Goal: Task Accomplishment & Management: Use online tool/utility

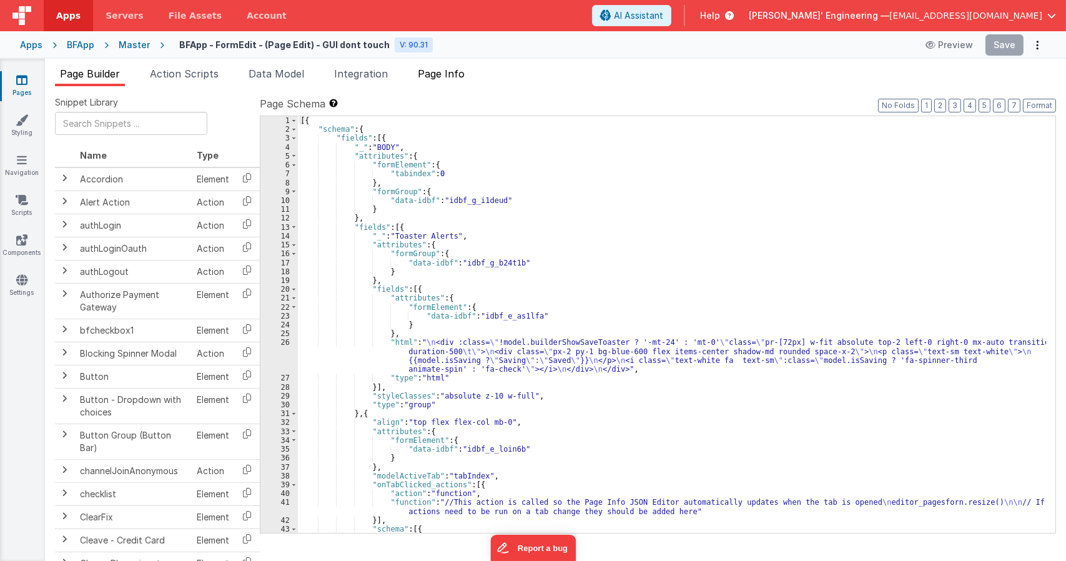
click at [443, 76] on span "Page Info" at bounding box center [441, 73] width 47 height 12
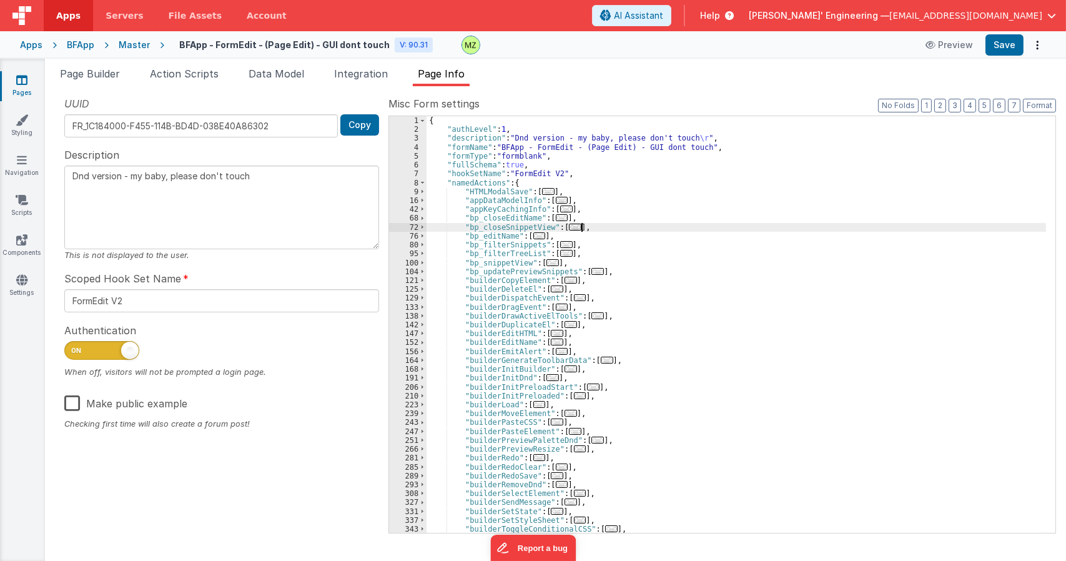
click at [609, 225] on div "{ "authLevel" : 1 , "description" : "Dnd version - my baby, please don't touch …" at bounding box center [737, 333] width 620 height 434
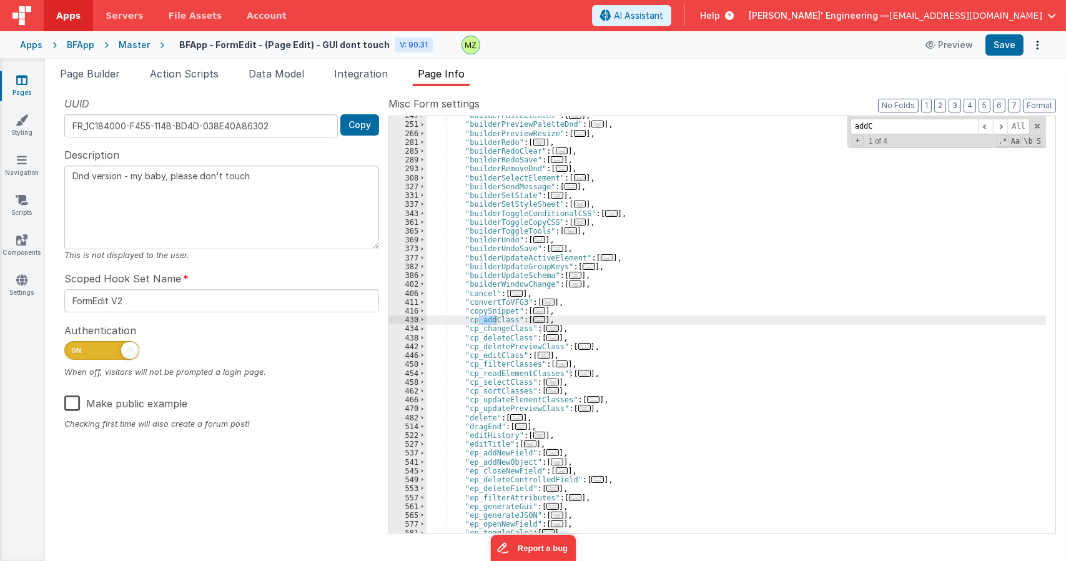
scroll to position [414, 0]
type input "addClass"
click at [537, 320] on span "..." at bounding box center [539, 319] width 12 height 7
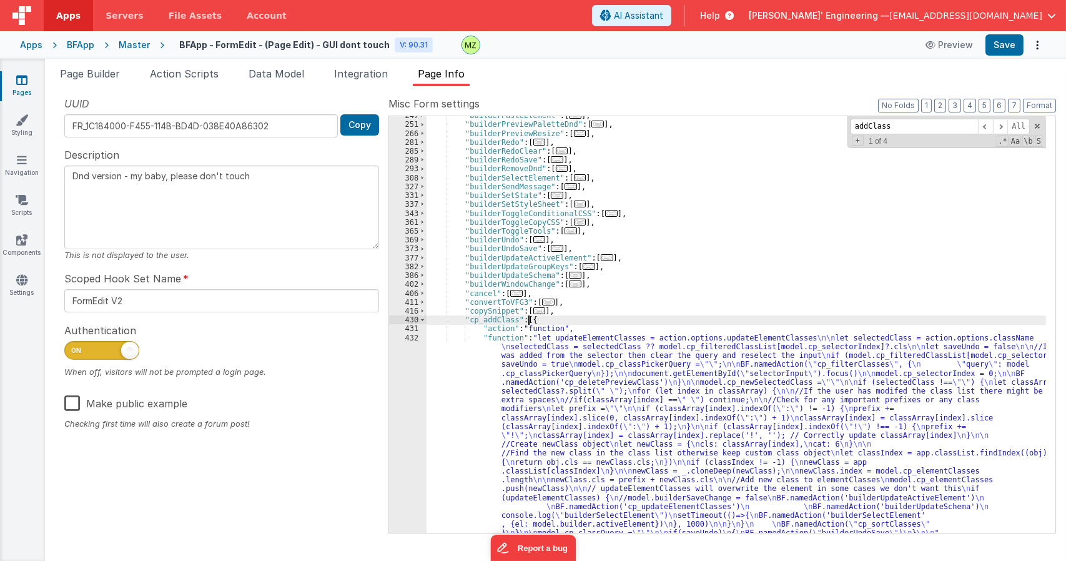
scroll to position [563, 0]
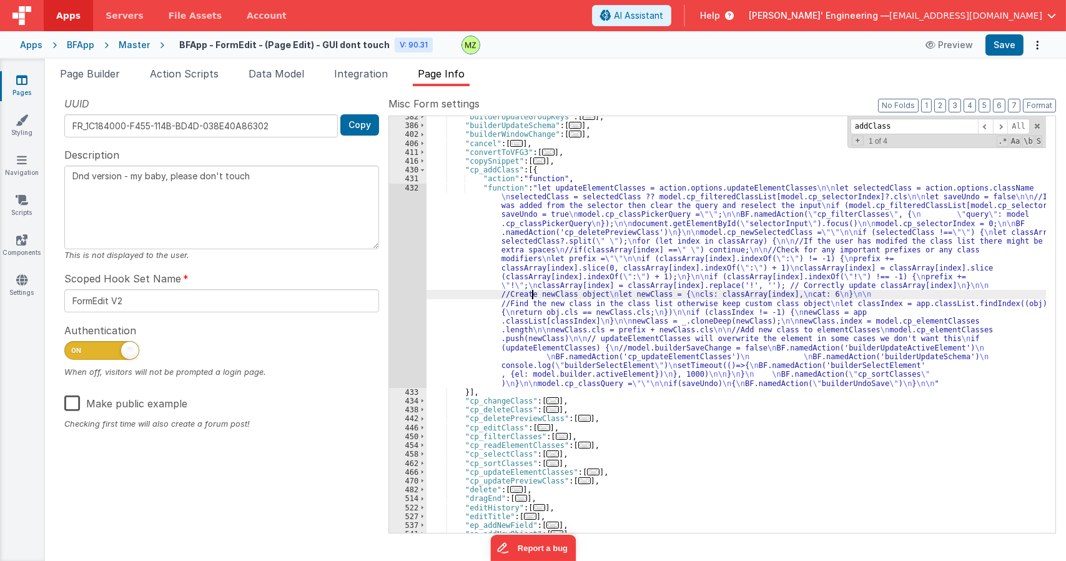
click at [532, 295] on div ""builderUpdateGroupKeys" : [ ... ] , "builderUpdateSchema" : [ ... ] , "builder…" at bounding box center [737, 329] width 620 height 434
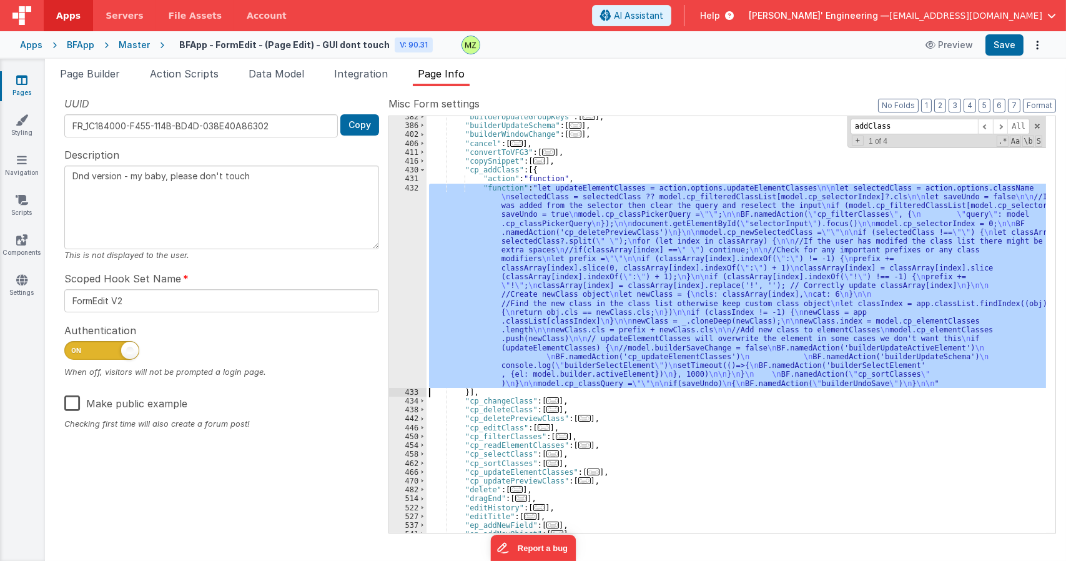
click at [405, 196] on div "432" at bounding box center [407, 286] width 37 height 204
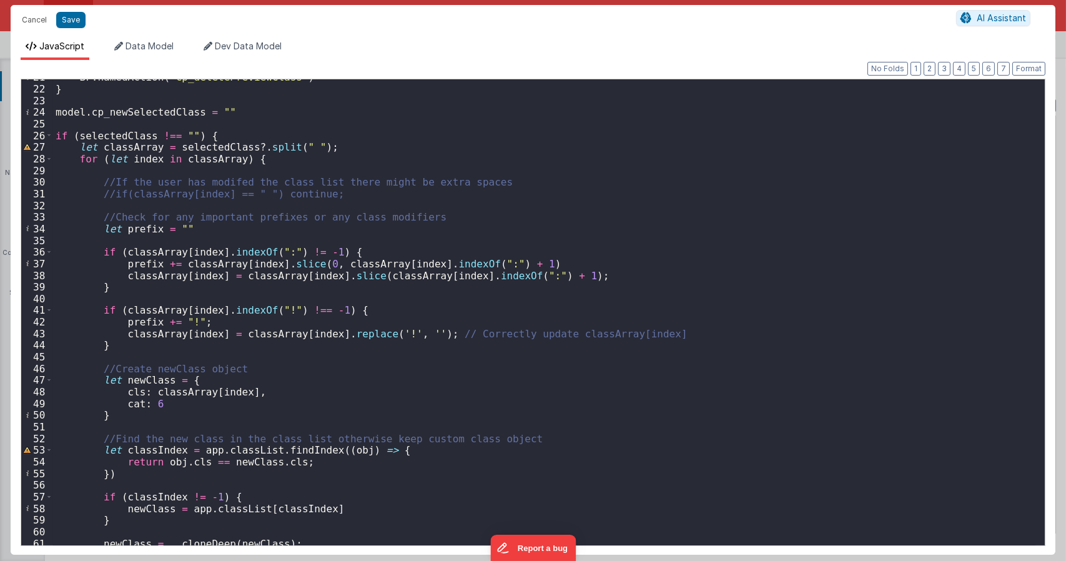
scroll to position [203, 0]
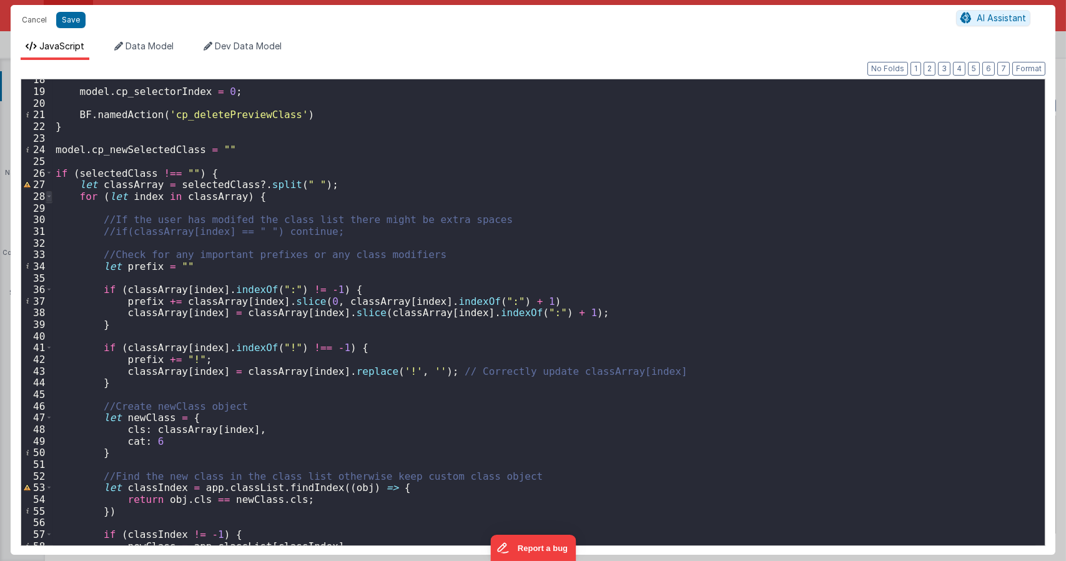
click at [47, 196] on span at bounding box center [49, 197] width 7 height 12
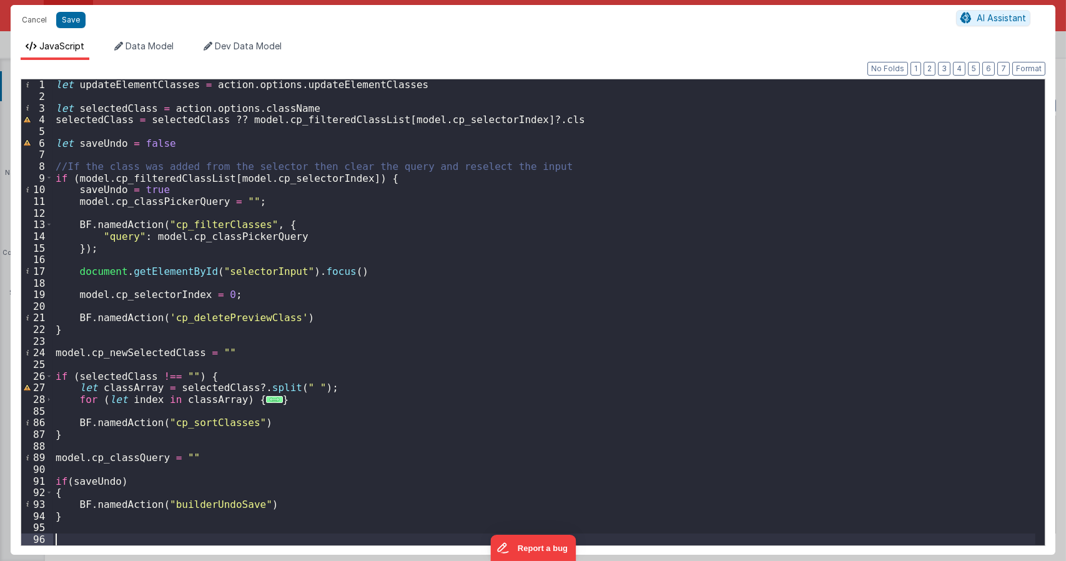
scroll to position [0, 0]
click at [266, 401] on span "..." at bounding box center [274, 399] width 16 height 7
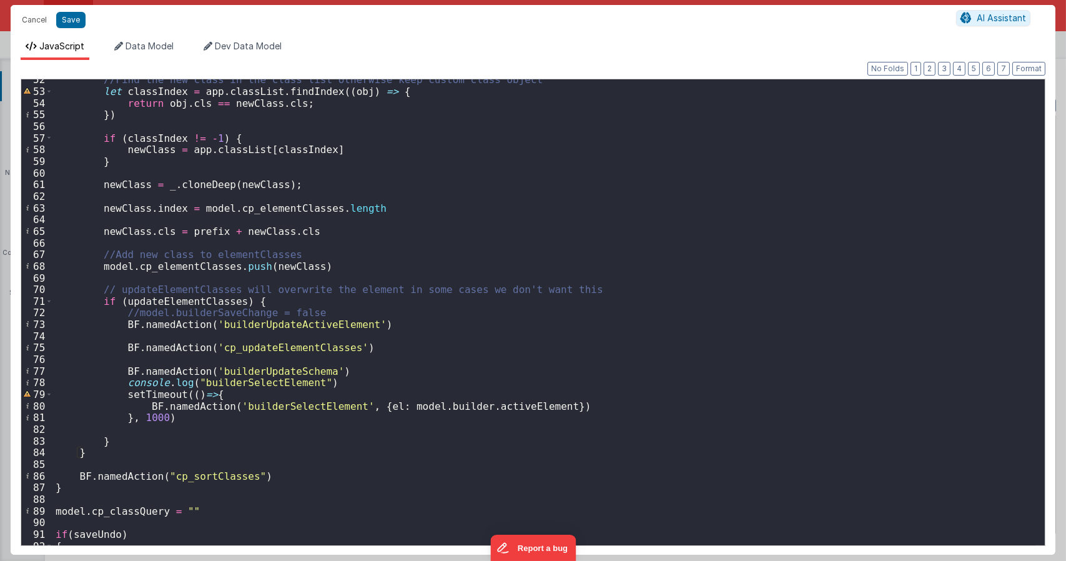
scroll to position [653, 0]
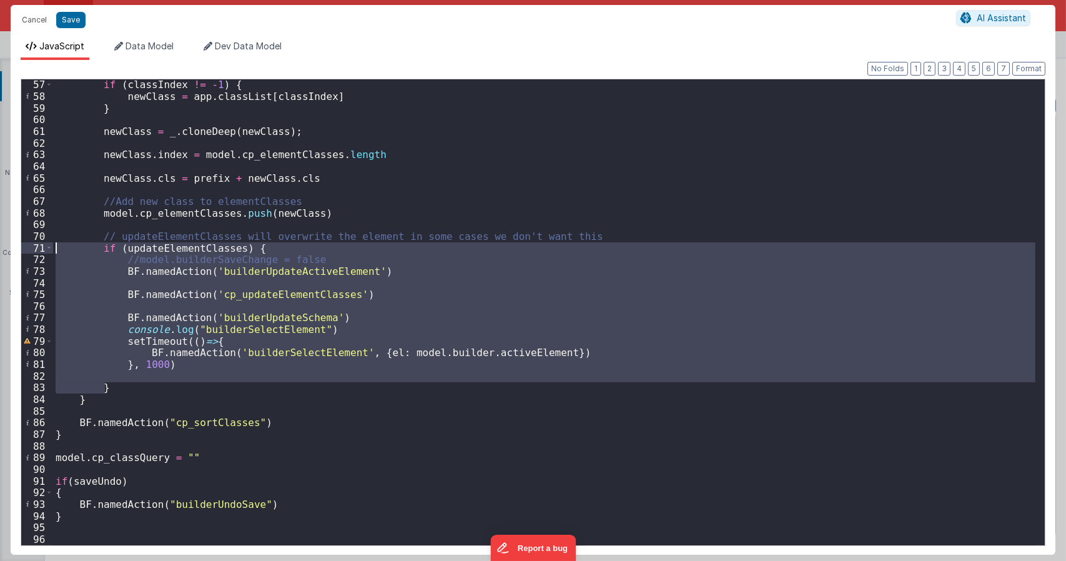
drag, startPoint x: 109, startPoint y: 389, endPoint x: 7, endPoint y: 250, distance: 172.2
click at [7, 250] on div "Cancel Save AI Assistant JavaScript Data Model Dev Data Model Format 7 6 5 4 3 …" at bounding box center [533, 280] width 1066 height 561
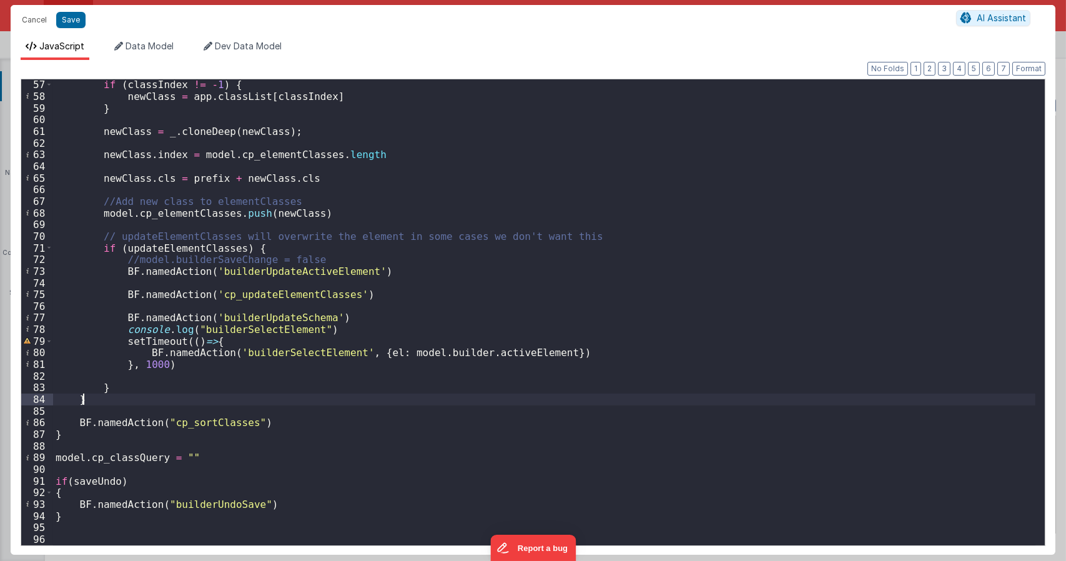
click at [108, 400] on div "if ( classIndex != - 1 ) { newClass = app . classList [ classIndex ] } newClass…" at bounding box center [544, 323] width 983 height 489
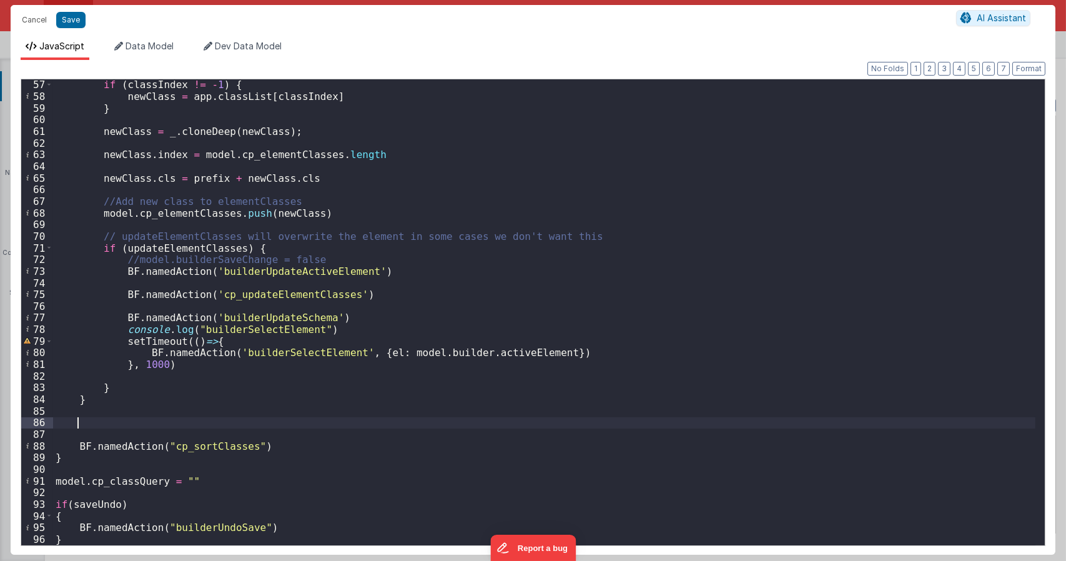
scroll to position [676, 0]
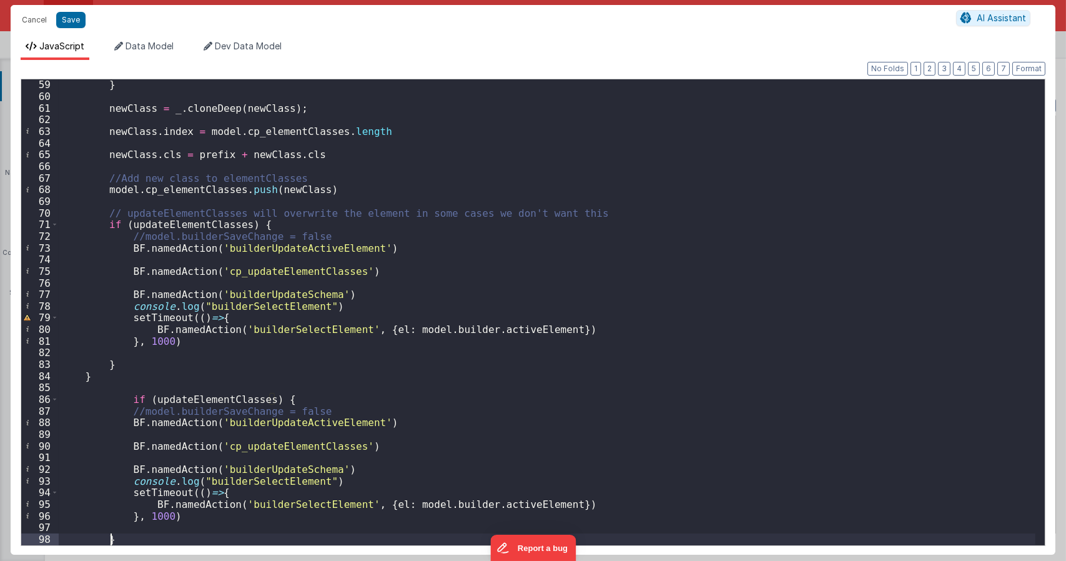
click at [127, 398] on div "} newClass = _ . cloneDeep ( newClass ) ; newClass . index = model . cp_element…" at bounding box center [547, 323] width 977 height 489
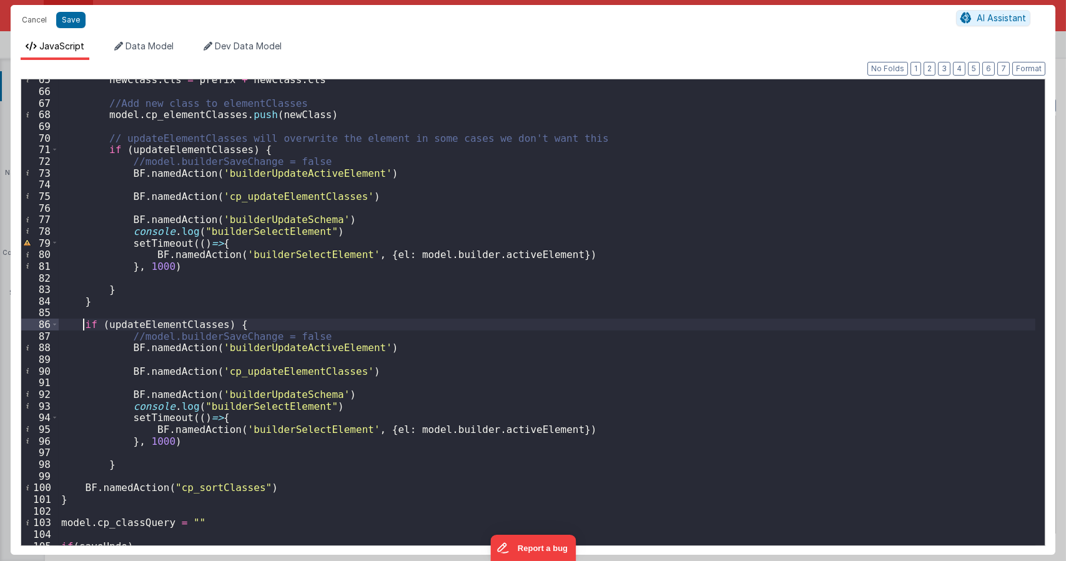
scroll to position [789, 0]
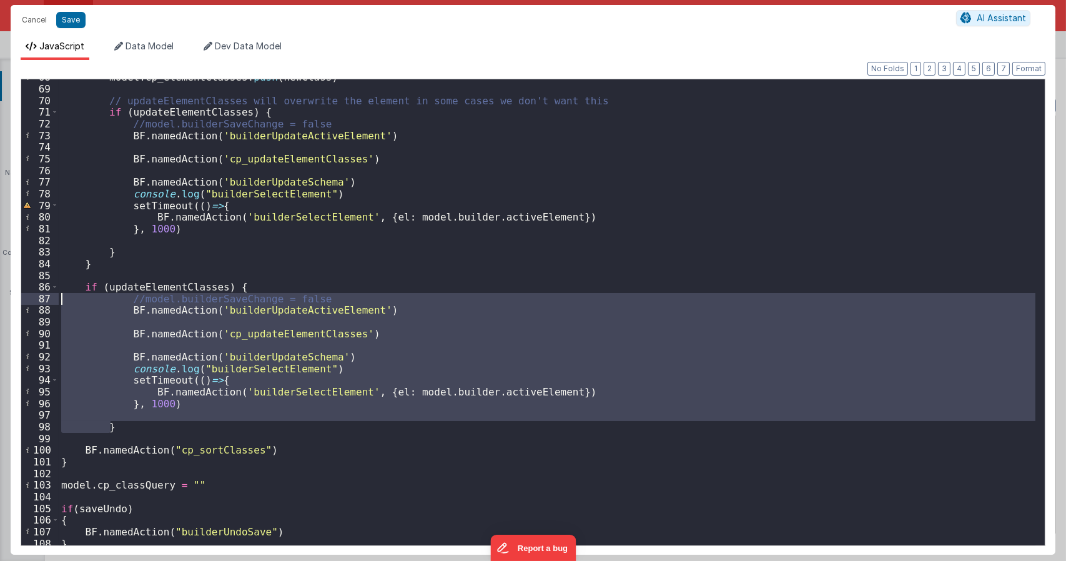
drag, startPoint x: 113, startPoint y: 430, endPoint x: 37, endPoint y: 304, distance: 146.9
click at [37, 304] on div "68 69 70 71 72 73 74 75 76 77 78 79 80 81 82 83 84 85 86 87 88 89 90 91 92 93 9…" at bounding box center [533, 312] width 1025 height 467
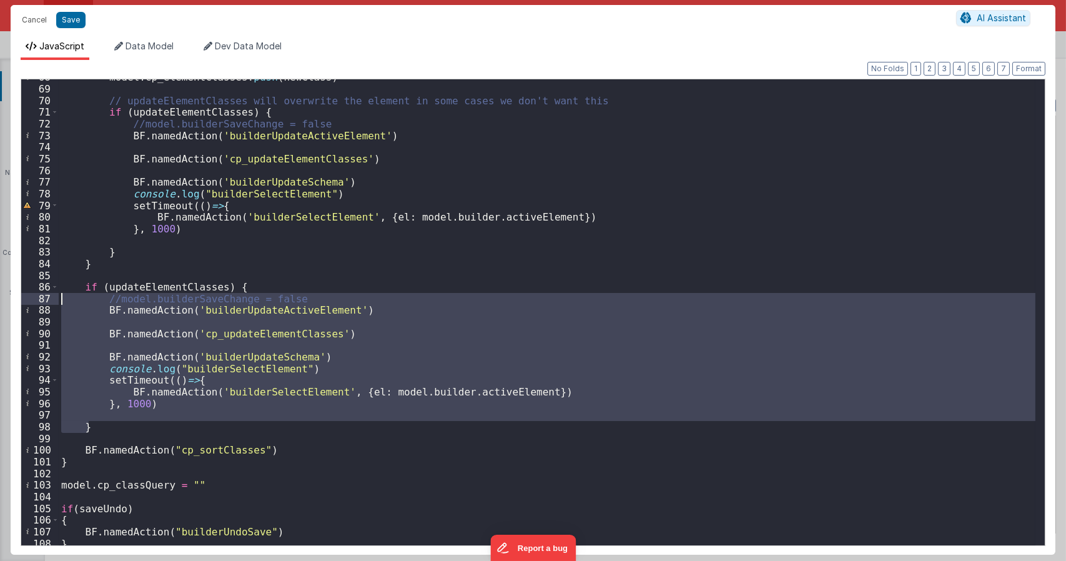
click at [232, 370] on div "model . cp_elementClasses . push ( newClass ) // updateElementClasses will over…" at bounding box center [547, 312] width 977 height 466
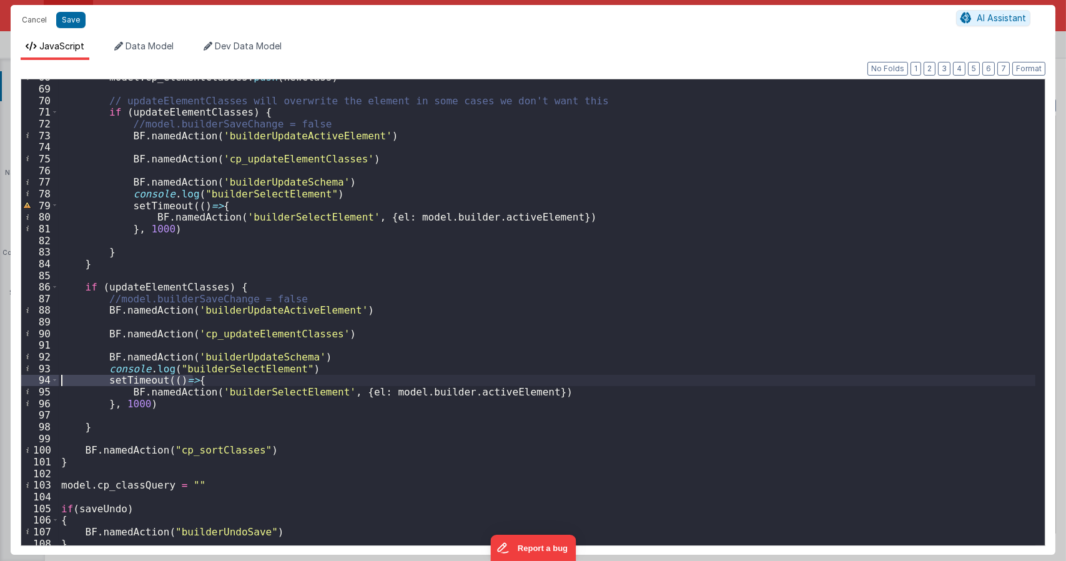
drag, startPoint x: 208, startPoint y: 382, endPoint x: 46, endPoint y: 375, distance: 162.5
click at [46, 375] on div "68 69 70 71 72 73 74 75 76 77 78 79 80 81 82 83 84 85 86 87 88 89 90 91 92 93 9…" at bounding box center [533, 312] width 1025 height 467
drag, startPoint x: 167, startPoint y: 402, endPoint x: 63, endPoint y: 389, distance: 105.1
click at [24, 405] on div "68 69 70 71 72 73 74 75 76 77 78 79 80 81 82 83 84 85 86 87 88 89 90 91 92 93 9…" at bounding box center [533, 312] width 1025 height 467
click at [127, 392] on div "model . cp_elementClasses . push ( newClass ) // updateElementClasses will over…" at bounding box center [547, 315] width 977 height 489
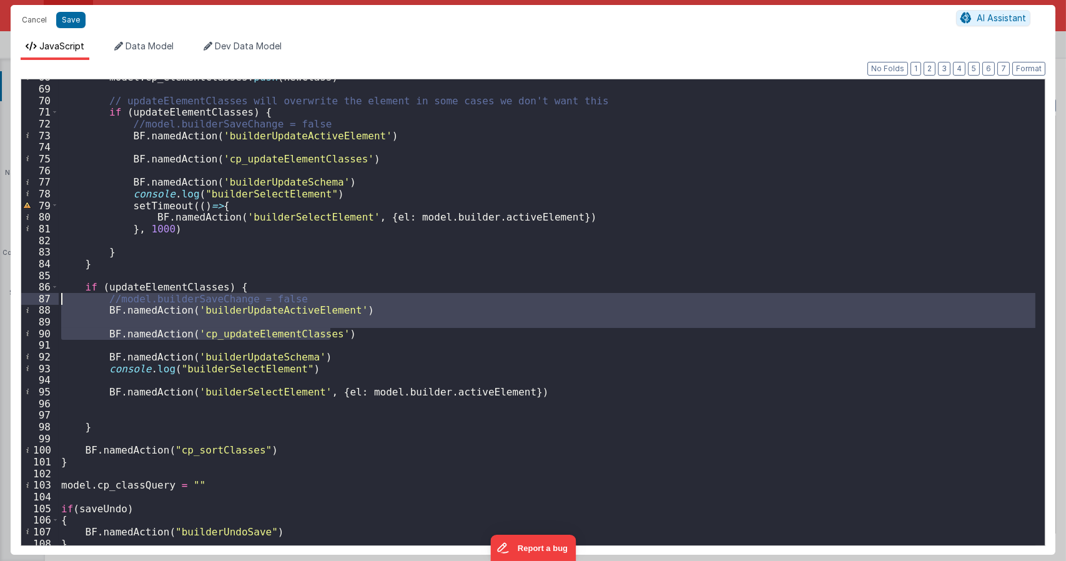
drag, startPoint x: 336, startPoint y: 337, endPoint x: 35, endPoint y: 302, distance: 303.2
click at [35, 302] on div "68 69 70 71 72 73 74 75 76 77 78 79 80 81 82 83 84 85 86 87 88 89 90 91 92 93 9…" at bounding box center [533, 312] width 1025 height 467
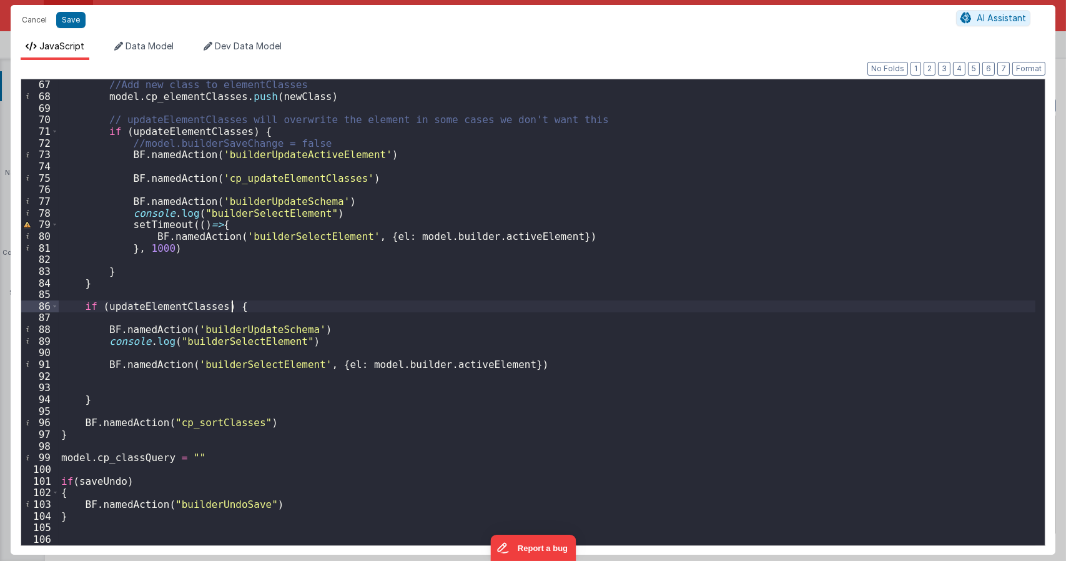
scroll to position [770, 0]
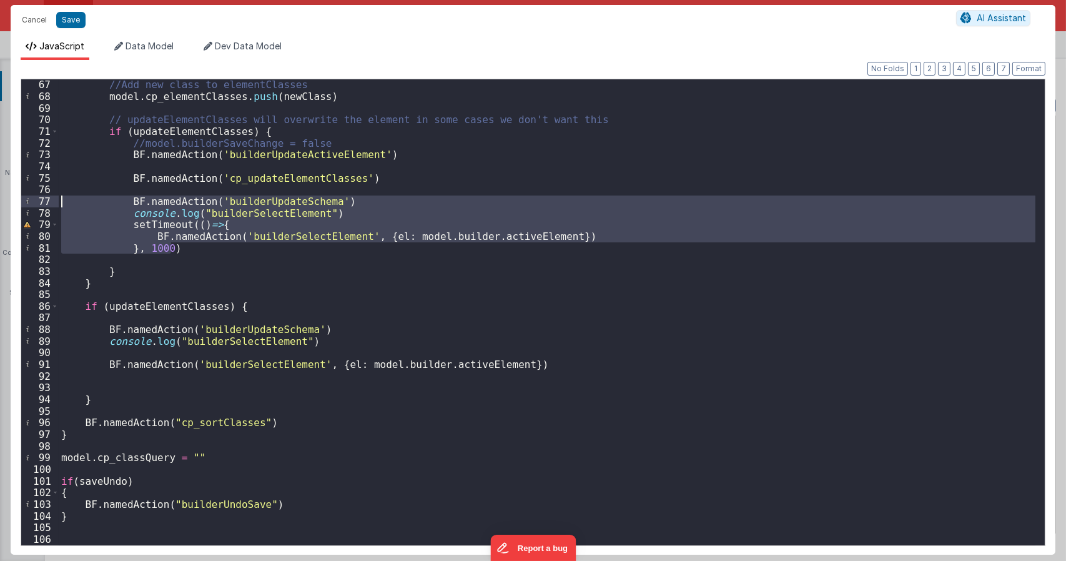
drag, startPoint x: 191, startPoint y: 251, endPoint x: 22, endPoint y: 200, distance: 176.3
click at [22, 200] on div "67 68 69 70 71 72 73 74 75 76 77 78 79 80 81 82 83 84 85 86 87 88 89 90 91 92 9…" at bounding box center [533, 312] width 1025 height 467
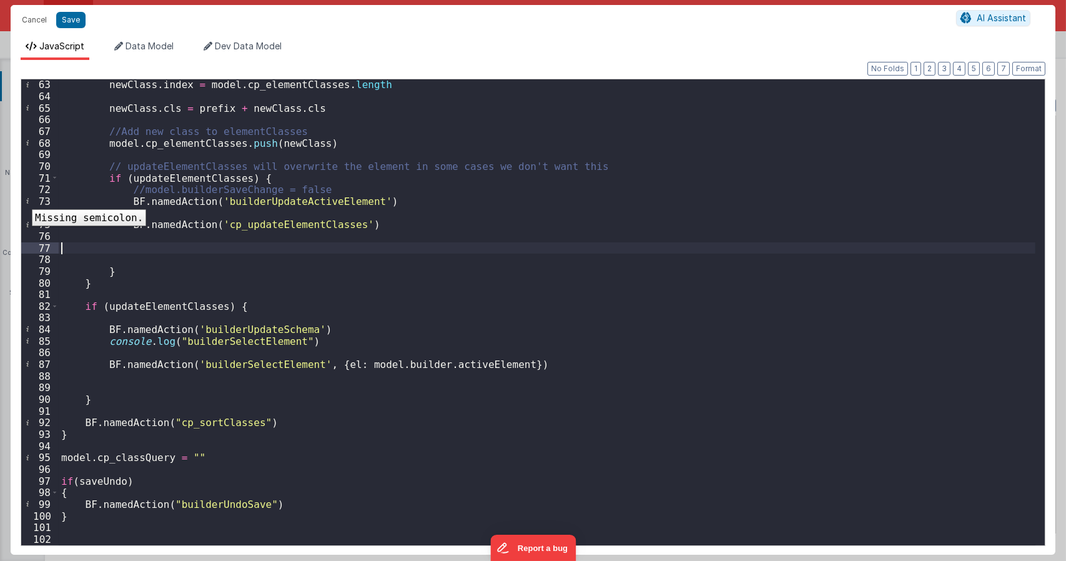
scroll to position [711, 0]
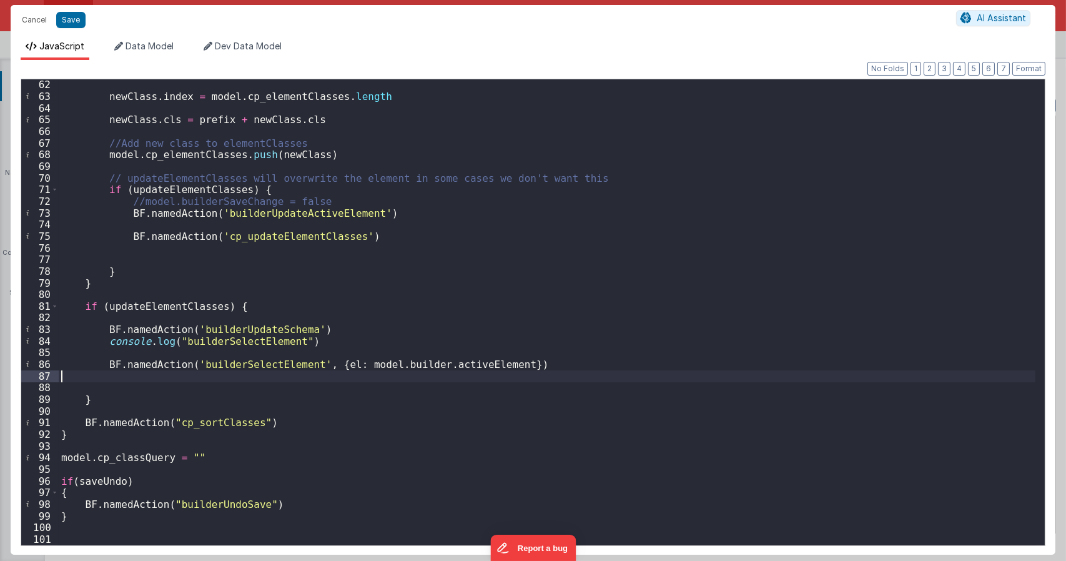
click at [131, 381] on div "newClass . index = model . cp_elementClasses . length newClass . cls = prefix +…" at bounding box center [547, 323] width 977 height 489
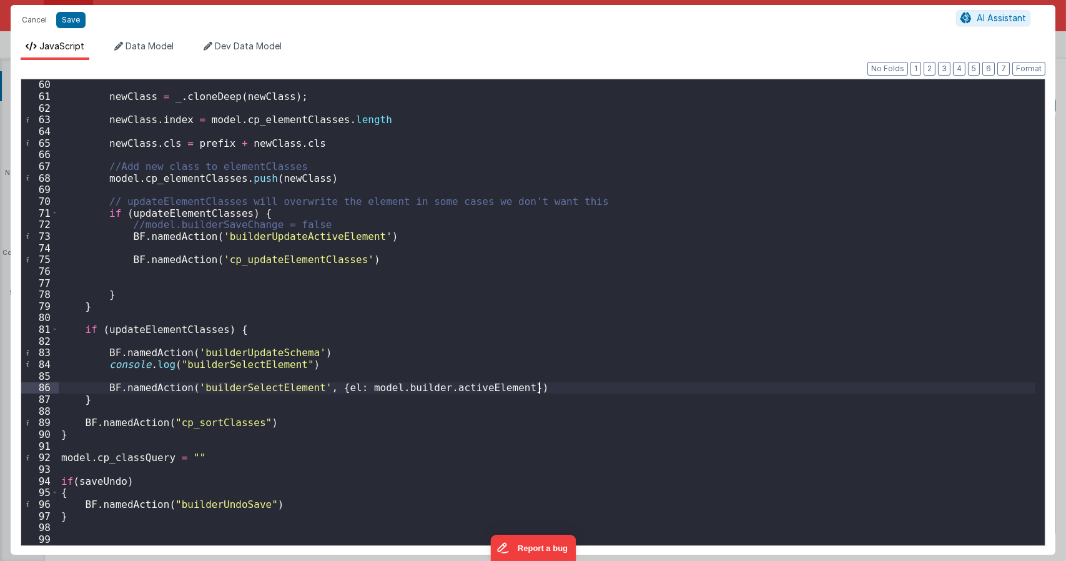
scroll to position [688, 0]
type textarea "Dnd version - my baby, please don't touch"
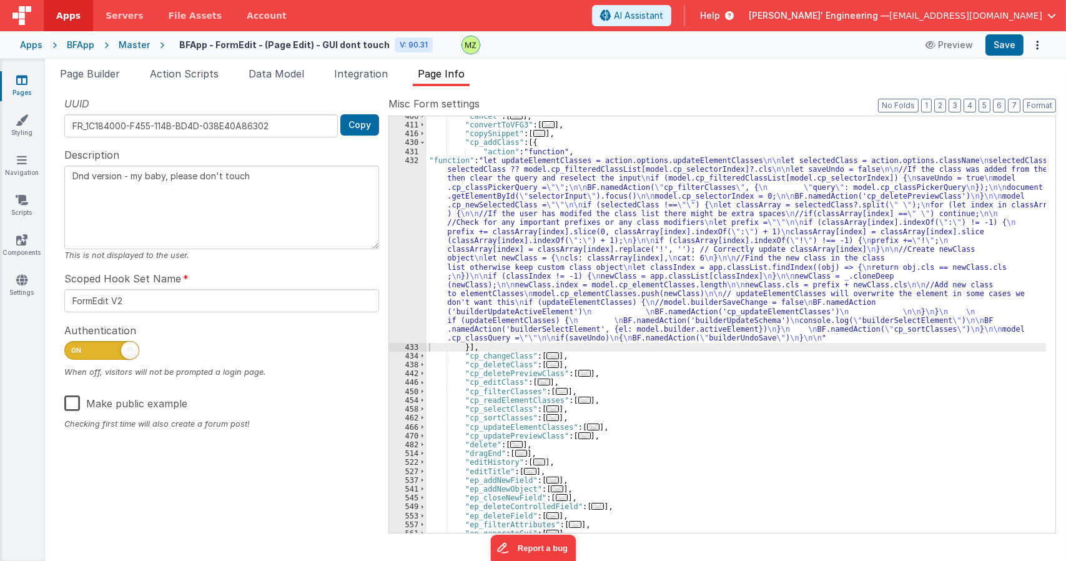
scroll to position [403, 0]
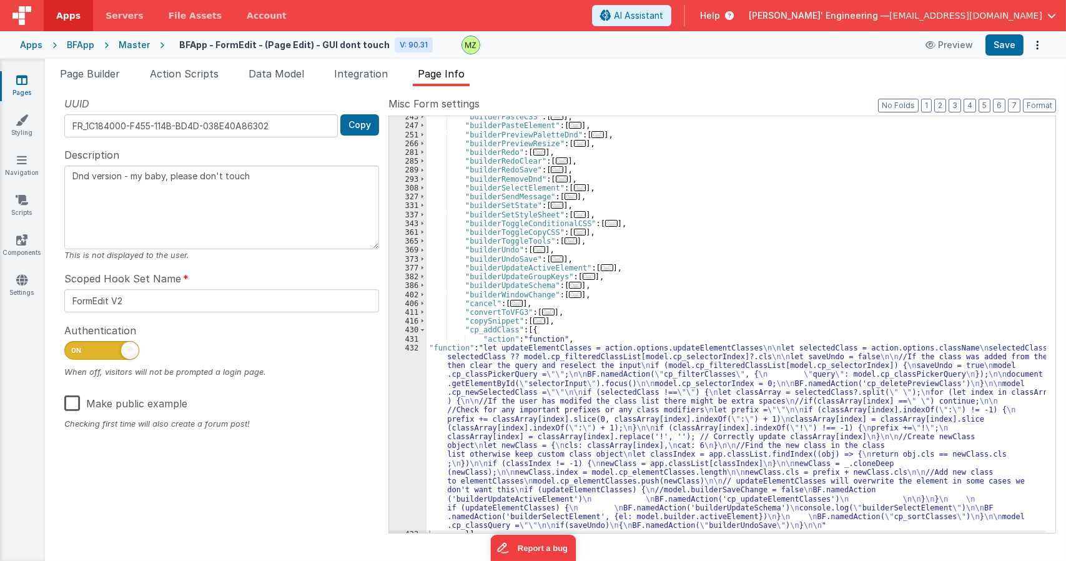
click at [613, 411] on div ""builderPasteCSS" : [ ... ] , "builderPasteElement" : [ ... ] , "builderPreview…" at bounding box center [737, 329] width 620 height 434
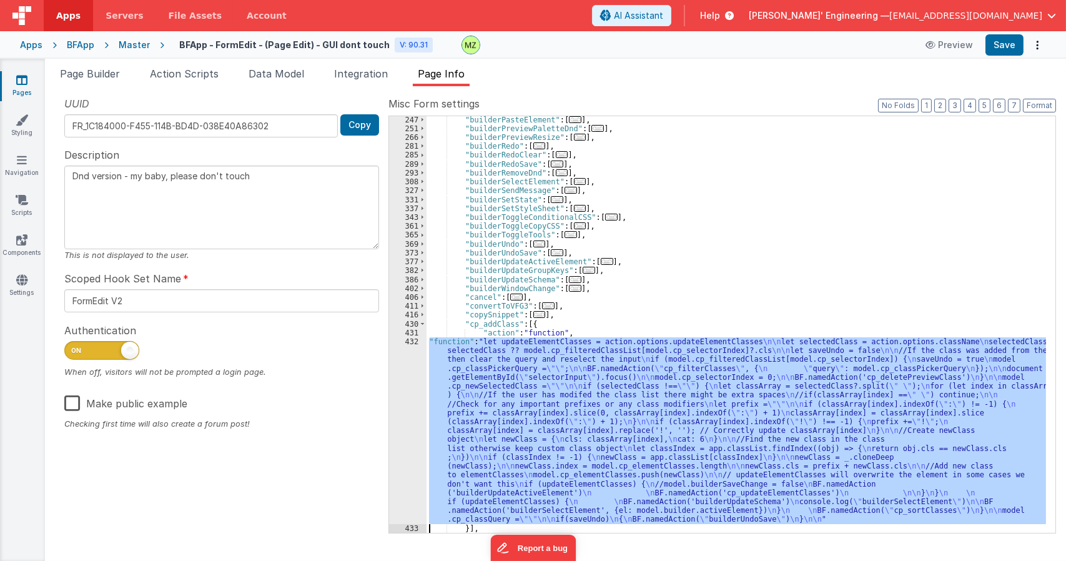
click at [415, 358] on div "247 251 266 281 285 289 293 308 327 331 337 343 361 365 369 373 377 382 386 402…" at bounding box center [407, 333] width 37 height 434
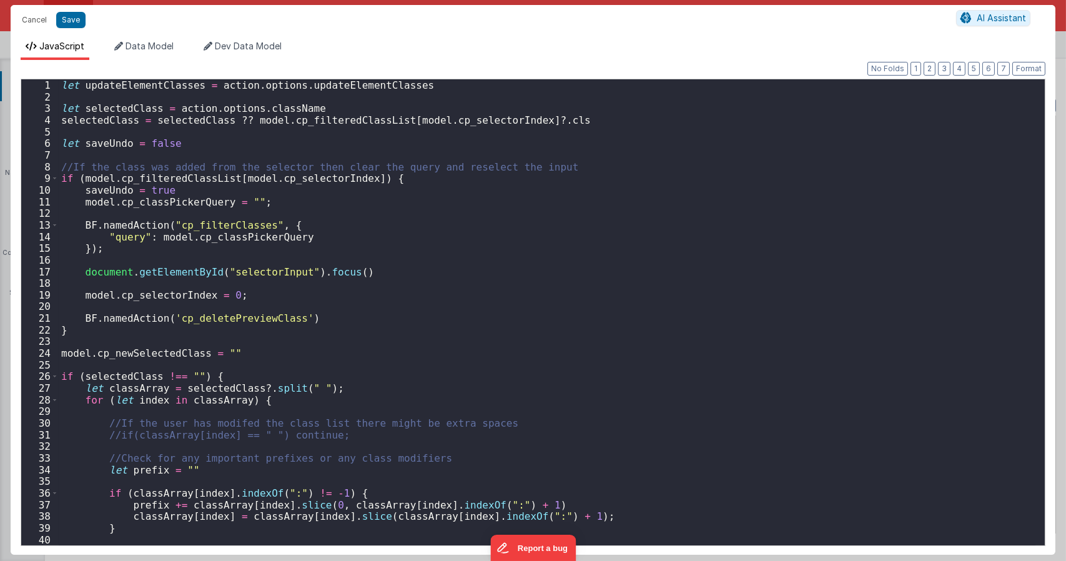
scroll to position [409, 0]
drag, startPoint x: 400, startPoint y: 85, endPoint x: 212, endPoint y: 87, distance: 187.4
click at [212, 87] on div "let updateElementClasses = action . options . updateElementClasses let selected…" at bounding box center [547, 323] width 977 height 489
click at [231, 97] on div "let updateElementClasses = action . options . updateElementClasses let selected…" at bounding box center [547, 323] width 977 height 489
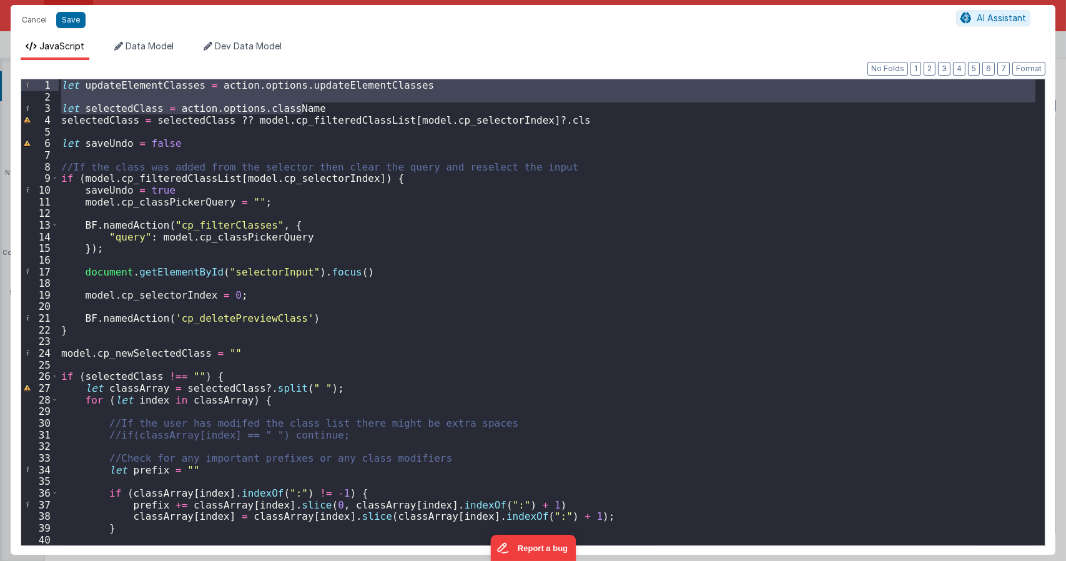
drag, startPoint x: 302, startPoint y: 109, endPoint x: 19, endPoint y: 64, distance: 286.5
click at [19, 64] on div "Format 7 6 5 4 3 2 1 No Folds 1 2 3 4 5 6 7 8 9 10 11 12 13 14 15 16 17 18 19 2…" at bounding box center [533, 307] width 1045 height 495
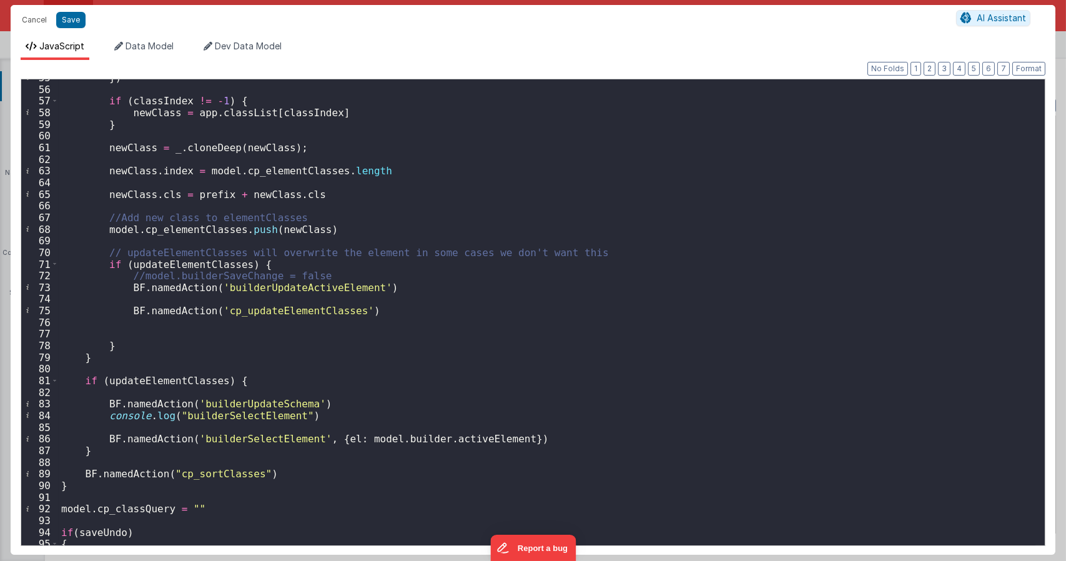
scroll to position [688, 0]
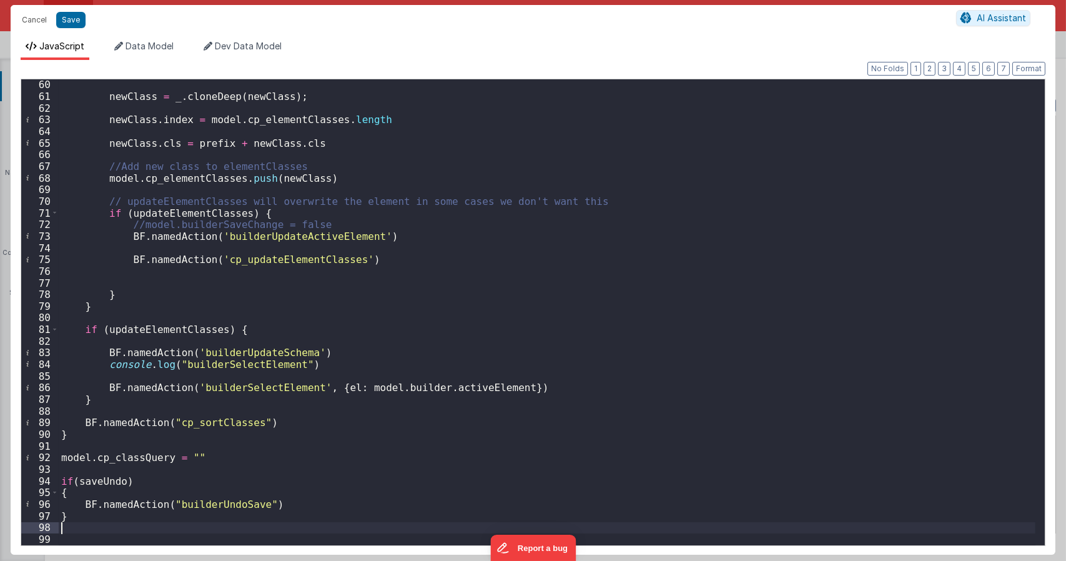
click at [174, 524] on div "newClass = _ . cloneDeep ( newClass ) ; newClass . index = model . cp_elementCl…" at bounding box center [547, 323] width 977 height 489
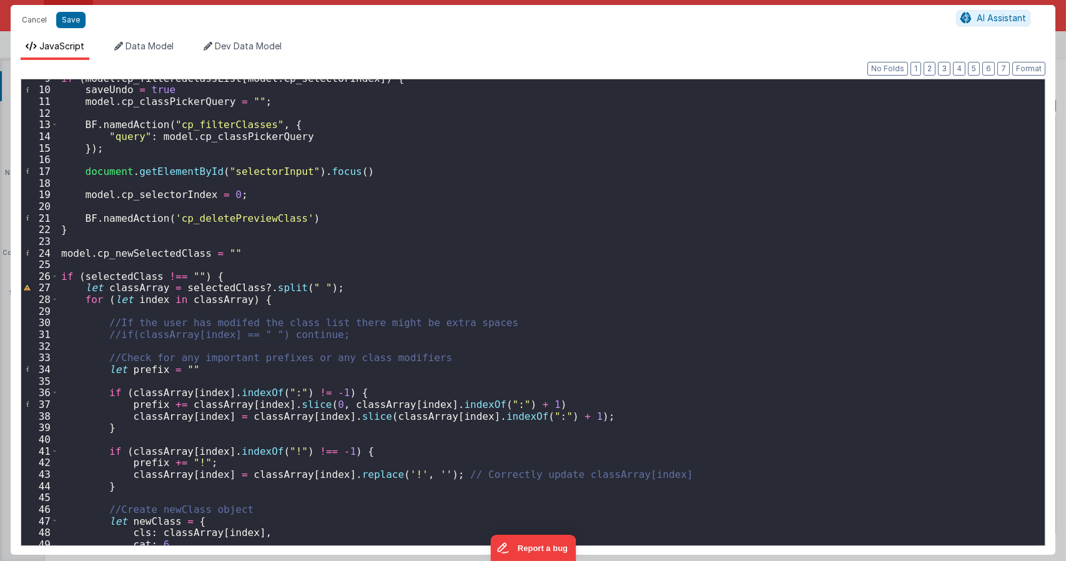
scroll to position [0, 0]
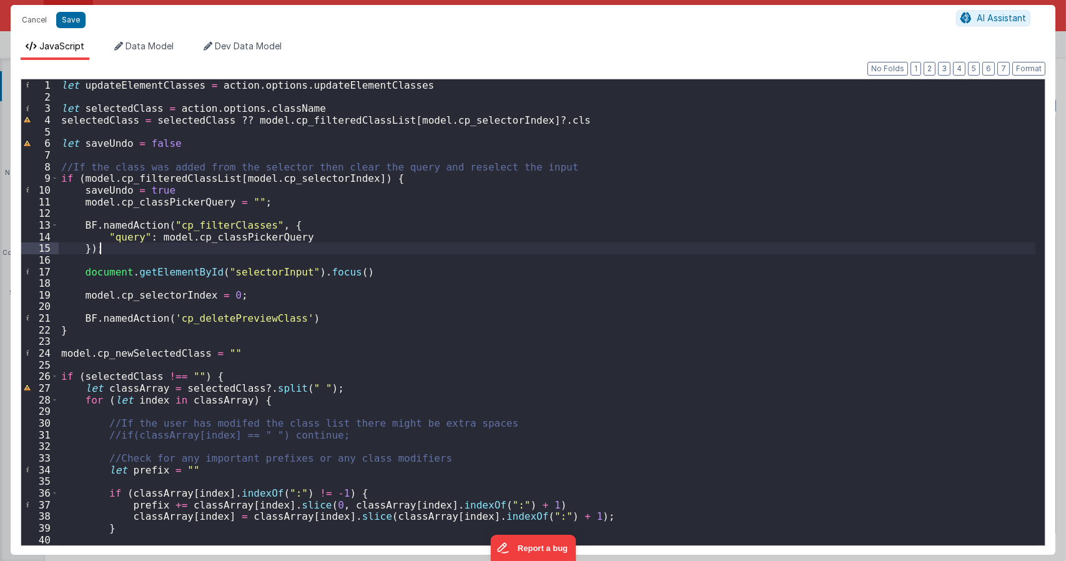
click at [364, 249] on div "let updateElementClasses = action . options . updateElementClasses let selected…" at bounding box center [547, 323] width 977 height 489
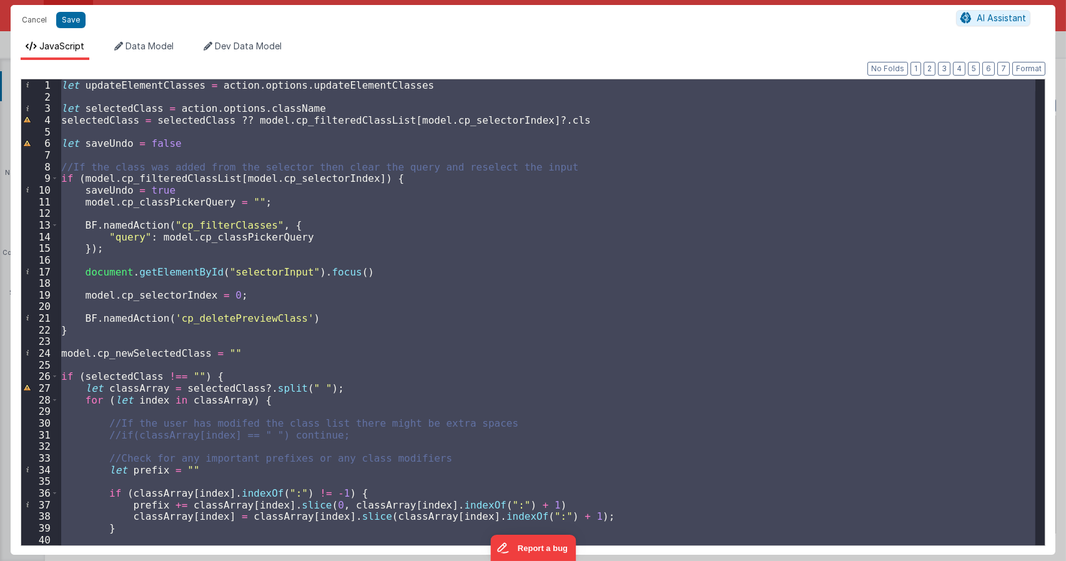
type textarea "Dnd version - my baby, please don't touch"
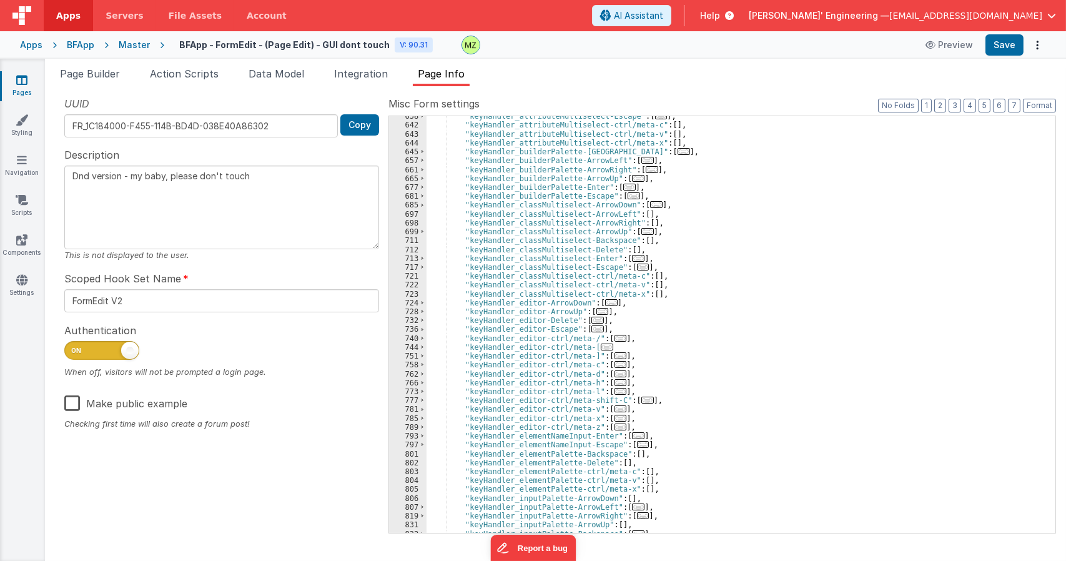
scroll to position [1121, 0]
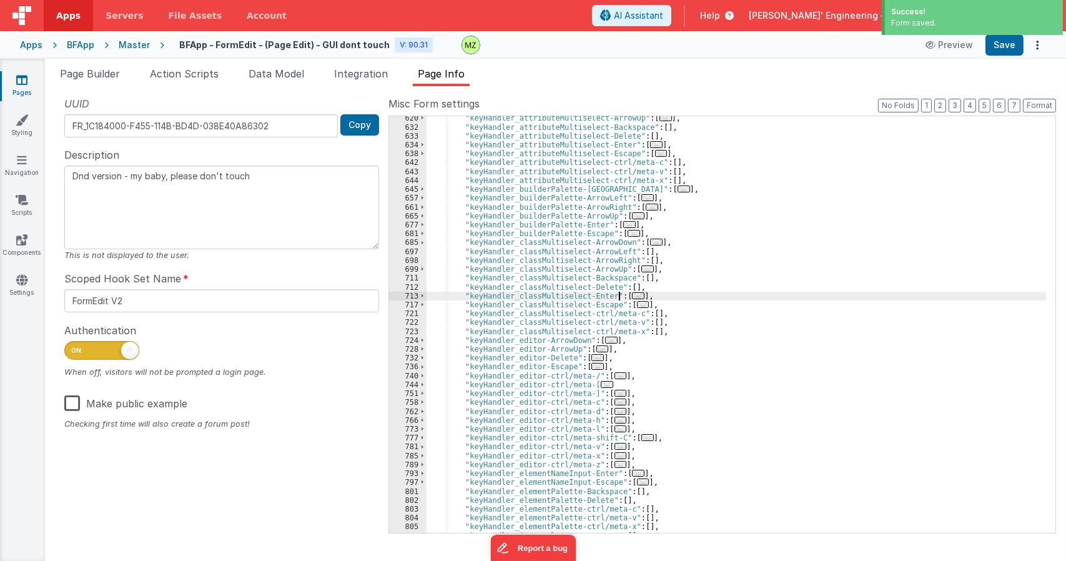
click at [632, 295] on span "..." at bounding box center [638, 295] width 12 height 7
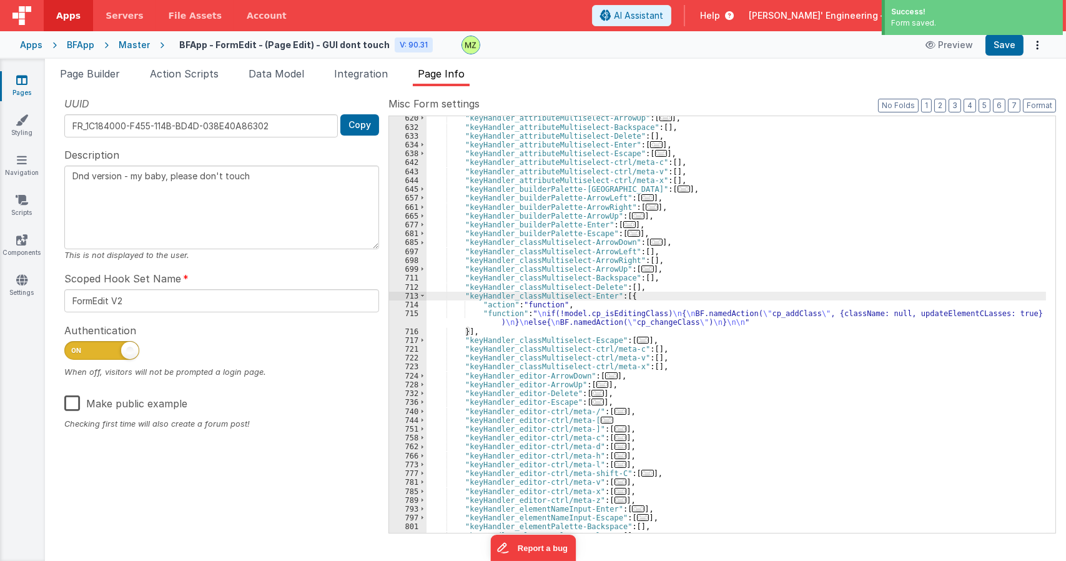
click at [610, 320] on div ""keyHandler_attributeMultiselect-ArrowUp" : [ ... ] , "keyHandler_attributeMult…" at bounding box center [737, 331] width 620 height 434
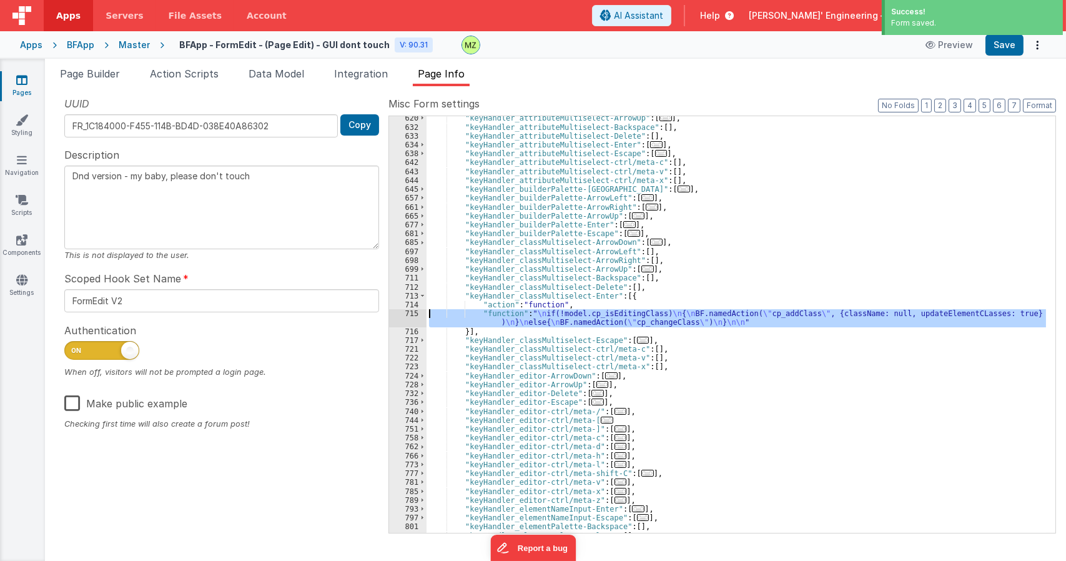
click at [413, 310] on div "715" at bounding box center [407, 317] width 37 height 17
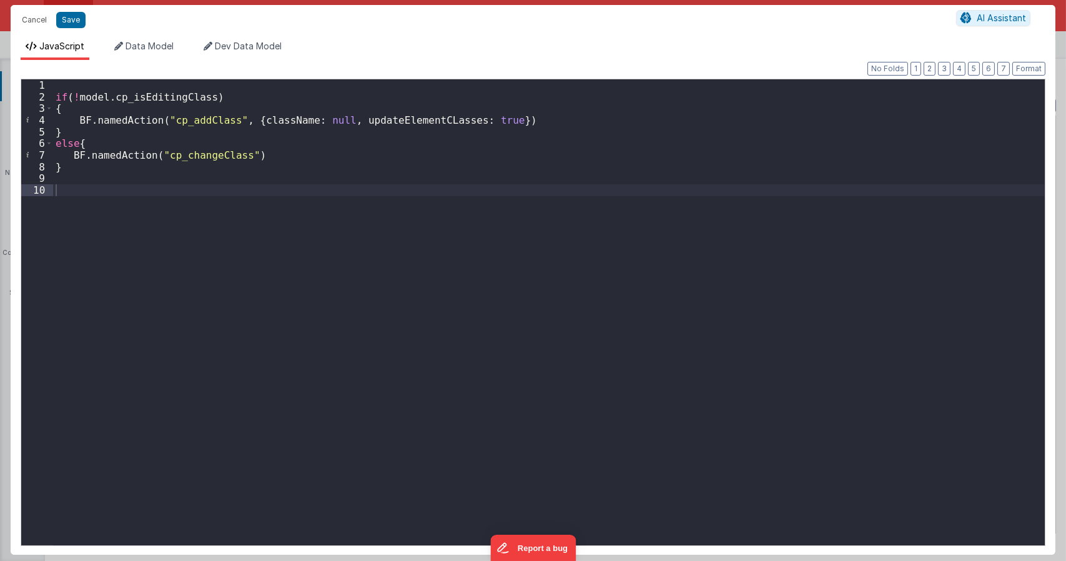
click at [424, 122] on div "if ( ! model . cp_isEditingClass ) { BF . namedAction ( "cp_addClass" , { class…" at bounding box center [549, 323] width 992 height 489
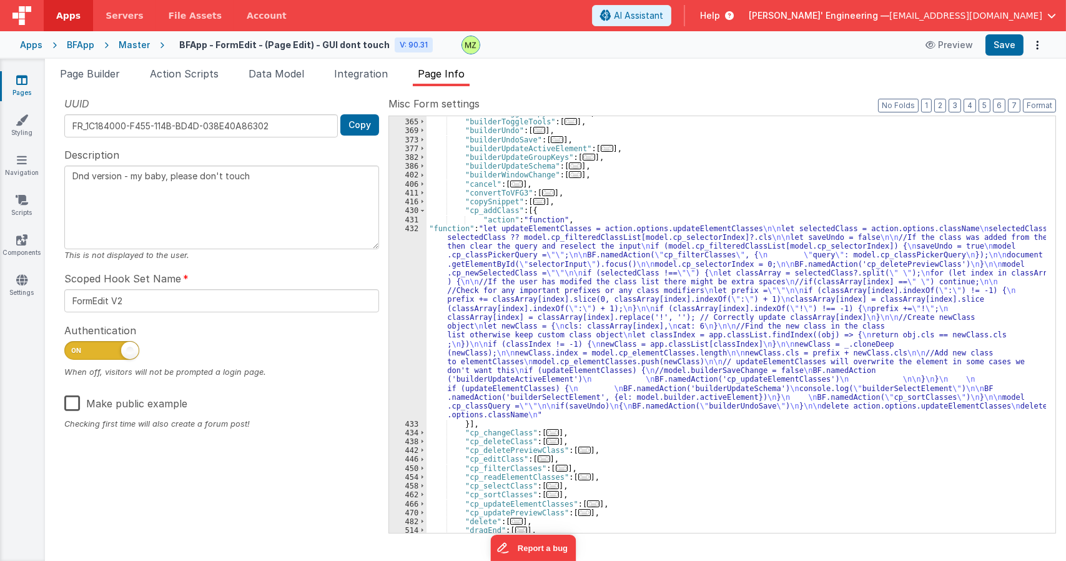
scroll to position [447, 0]
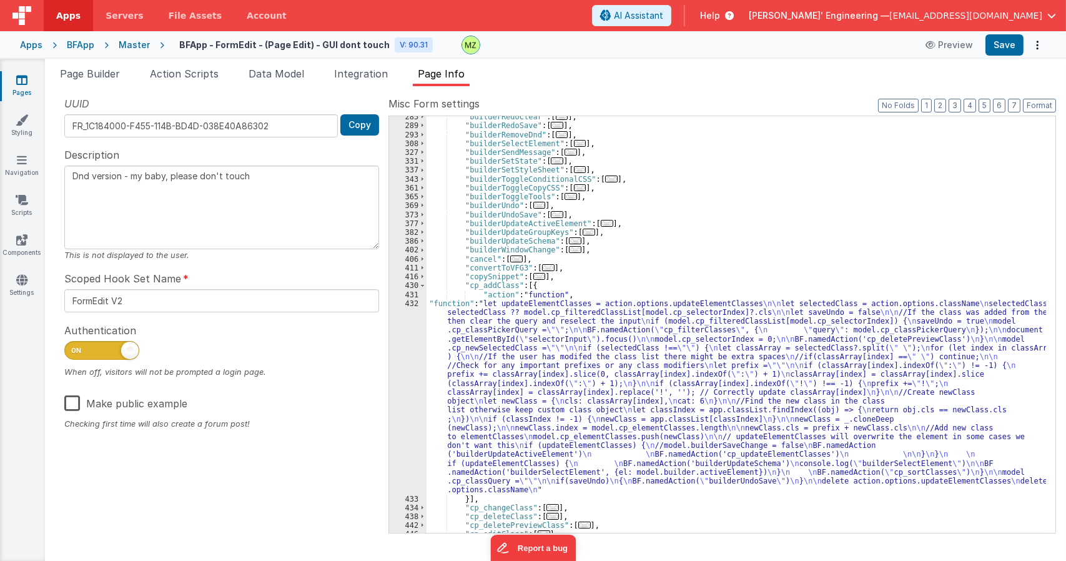
click at [578, 359] on div ""builderRedoClear" : [ ... ] , "builderRedoSave" : [ ... ] , "builderRemoveDnd"…" at bounding box center [737, 329] width 620 height 434
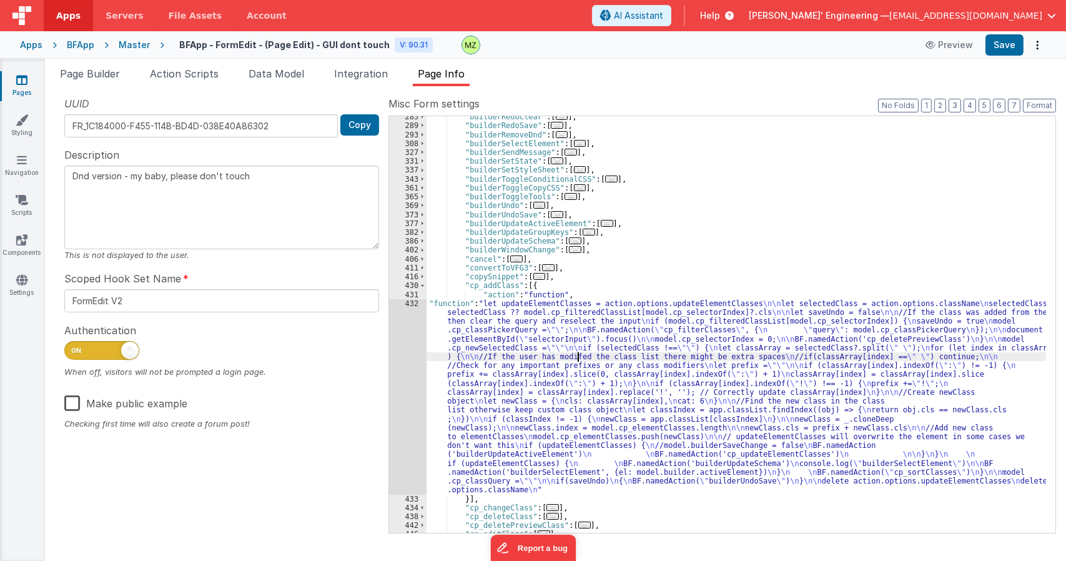
click at [404, 309] on div "432" at bounding box center [407, 397] width 37 height 196
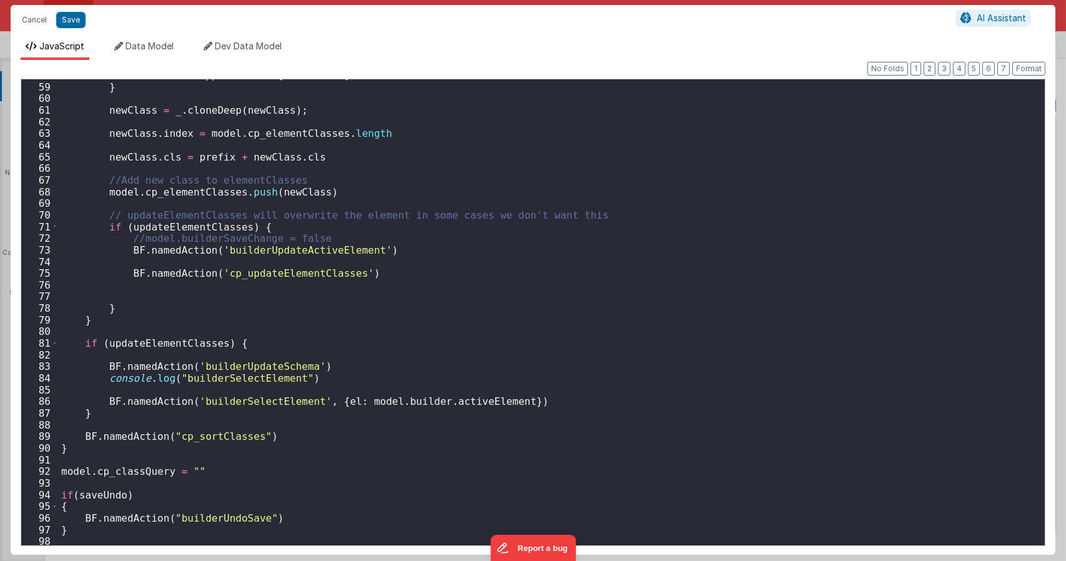
scroll to position [711, 0]
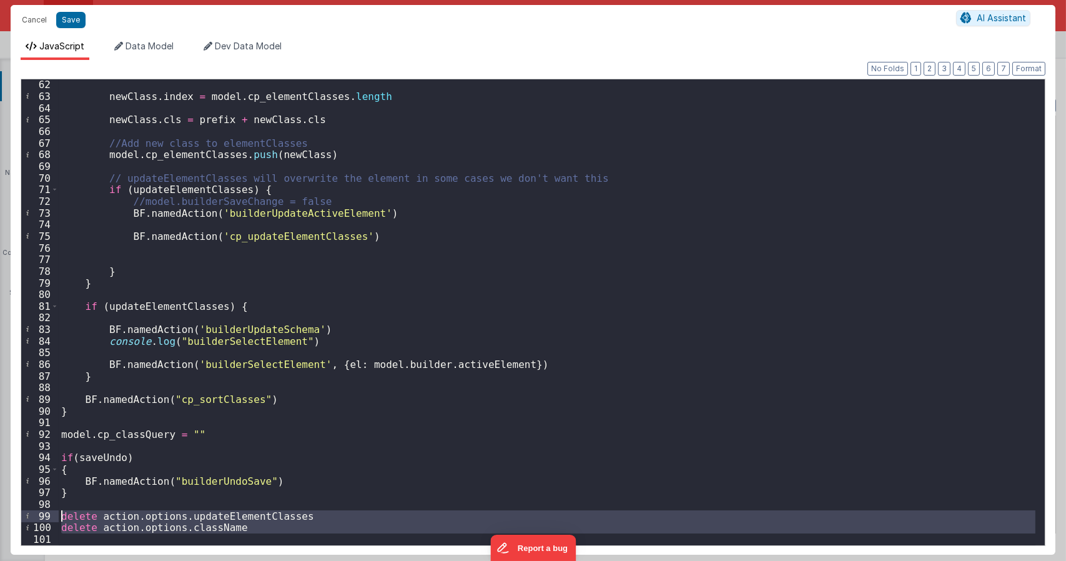
drag, startPoint x: 238, startPoint y: 533, endPoint x: 29, endPoint y: 516, distance: 209.4
click at [29, 516] on div "62 63 64 65 66 67 68 69 70 71 72 73 74 75 76 77 78 79 80 81 82 83 84 85 86 87 8…" at bounding box center [533, 312] width 1025 height 467
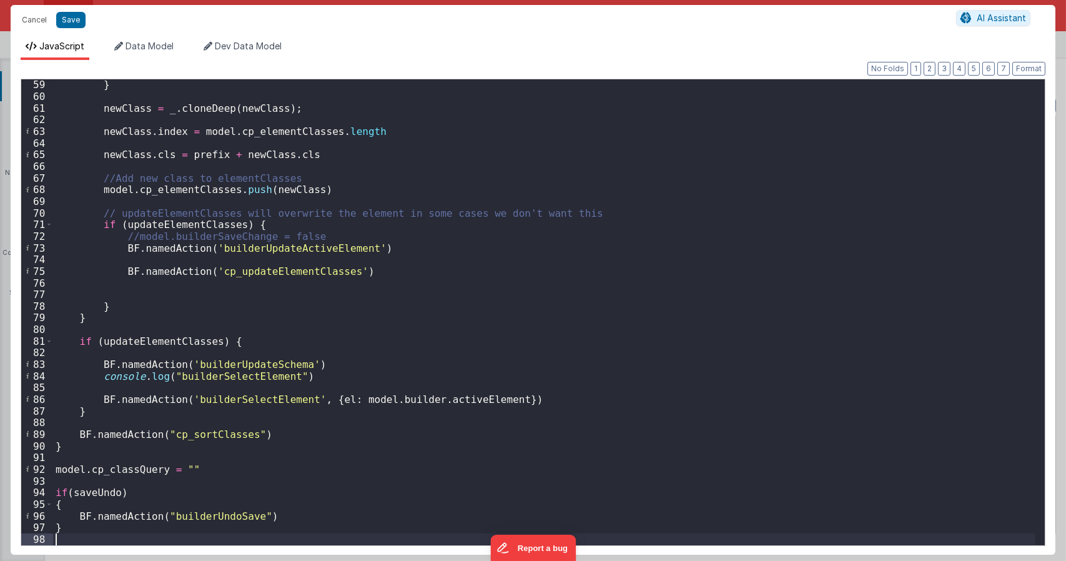
scroll to position [676, 0]
drag, startPoint x: 292, startPoint y: 377, endPoint x: 19, endPoint y: 377, distance: 273.6
click at [19, 377] on div "Format 7 6 5 4 3 2 1 No Folds 59 60 61 62 63 64 65 66 67 68 69 70 71 72 73 74 7…" at bounding box center [533, 307] width 1045 height 495
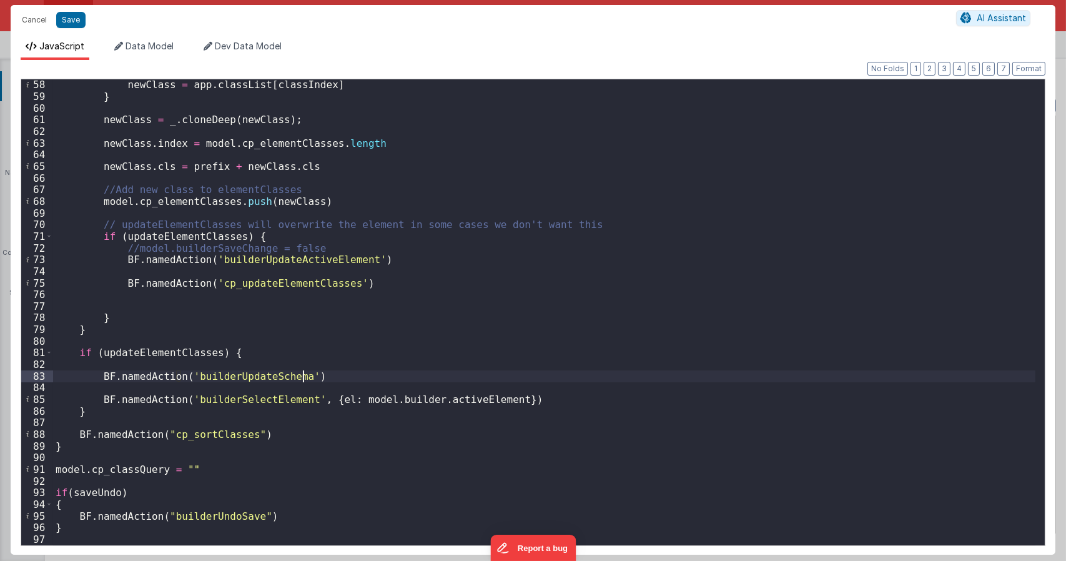
scroll to position [665, 0]
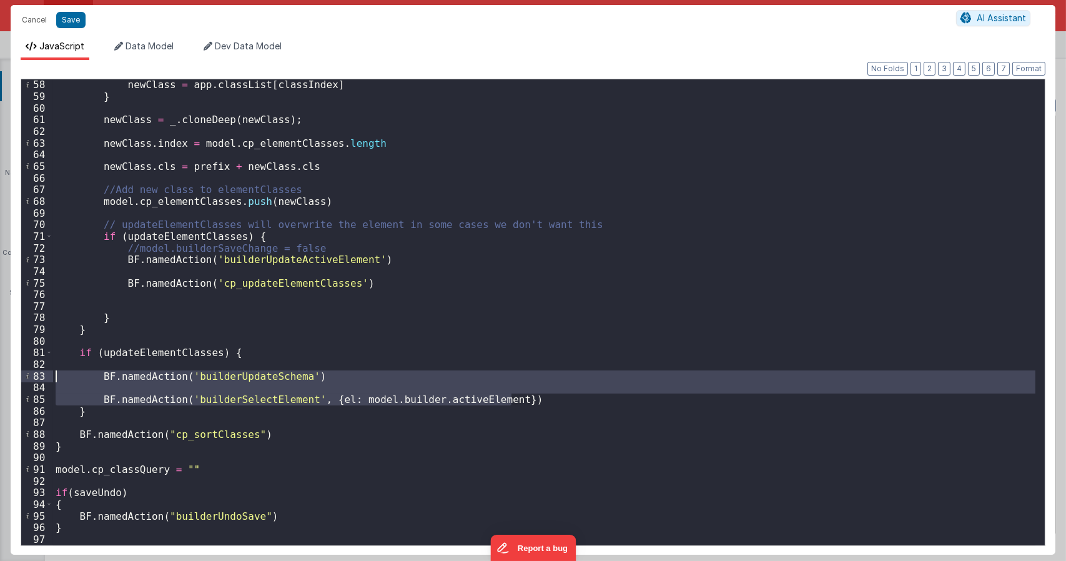
drag, startPoint x: 509, startPoint y: 401, endPoint x: 47, endPoint y: 377, distance: 462.2
click at [47, 377] on div "58 59 60 61 62 63 64 65 66 67 68 69 70 71 72 73 74 75 76 77 78 79 80 81 82 83 8…" at bounding box center [533, 312] width 1025 height 467
type textarea "Dnd version - my baby, please don't touch"
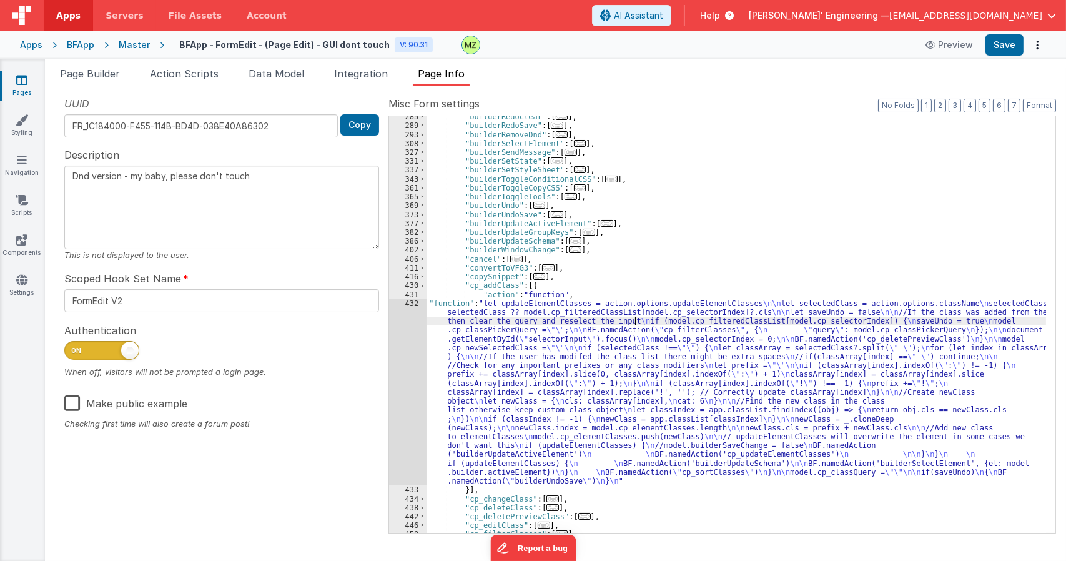
click at [634, 322] on div ""builderRedoClear" : [ ... ] , "builderRedoSave" : [ ... ] , "builderRemoveDnd"…" at bounding box center [737, 329] width 620 height 434
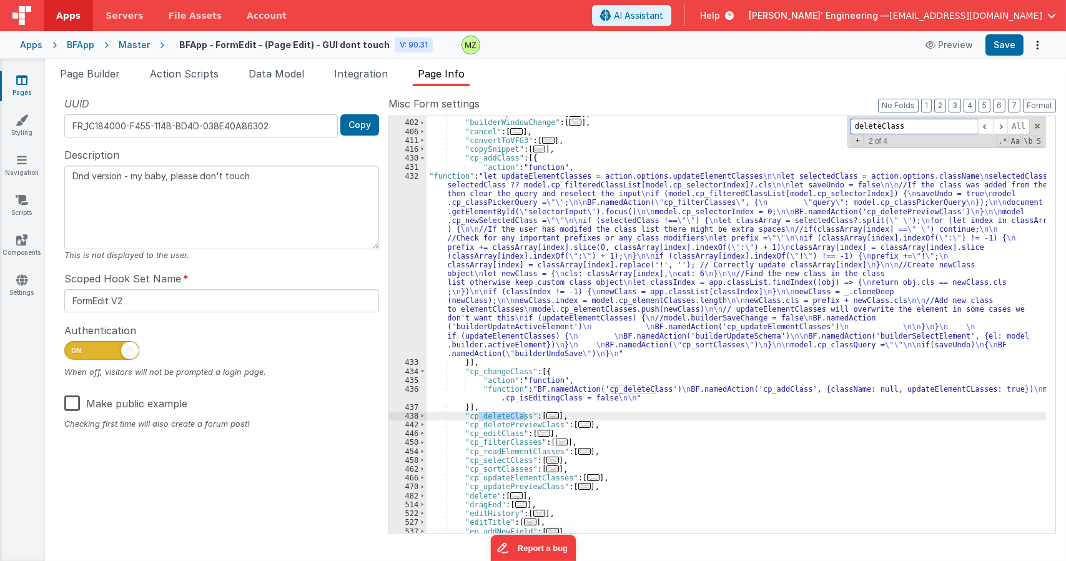
scroll to position [650, 0]
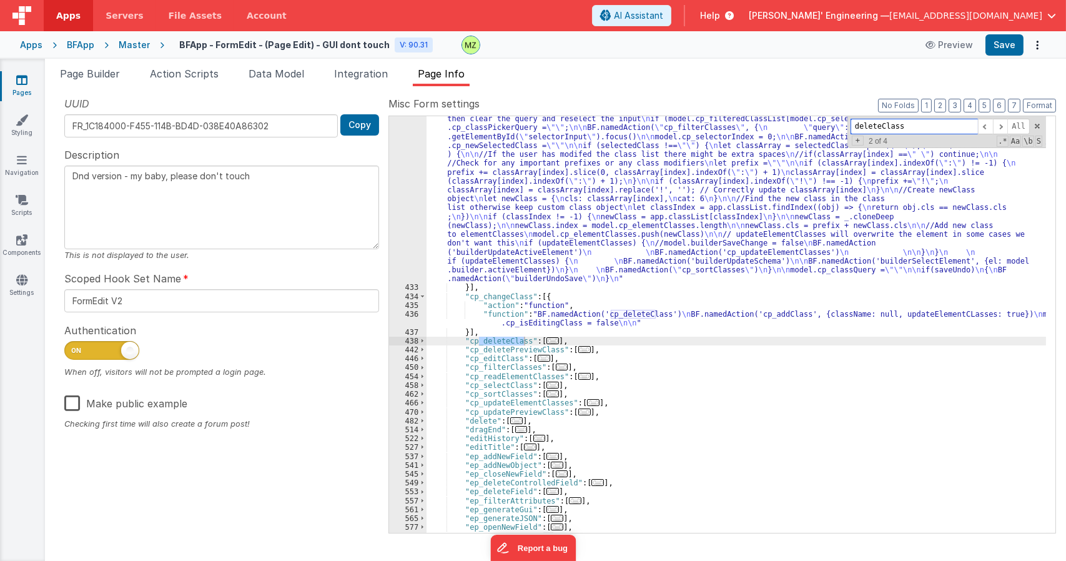
type input "deleteClass"
click at [549, 344] on span "..." at bounding box center [553, 340] width 12 height 7
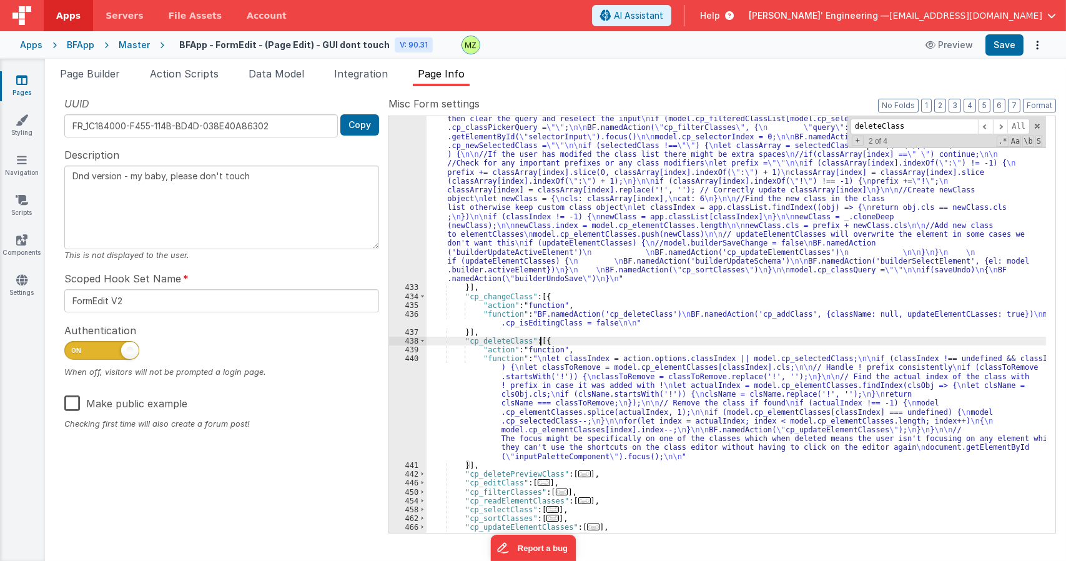
click at [547, 377] on div ""function" : "let updateElementClasses = action.options.updateElementClasses \n…" at bounding box center [737, 403] width 620 height 612
click at [408, 362] on div "440" at bounding box center [407, 407] width 37 height 107
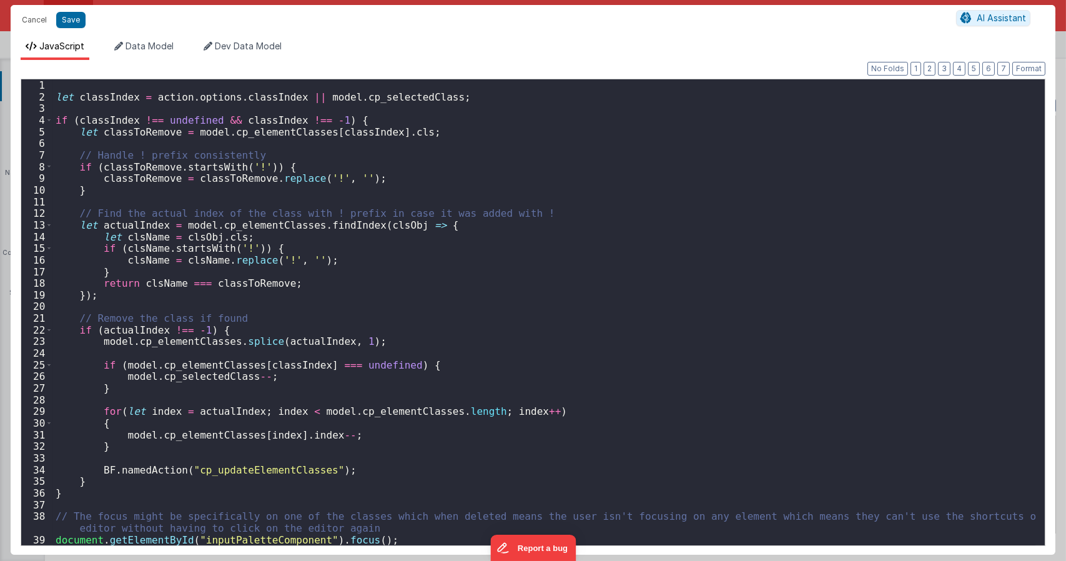
scroll to position [23, 0]
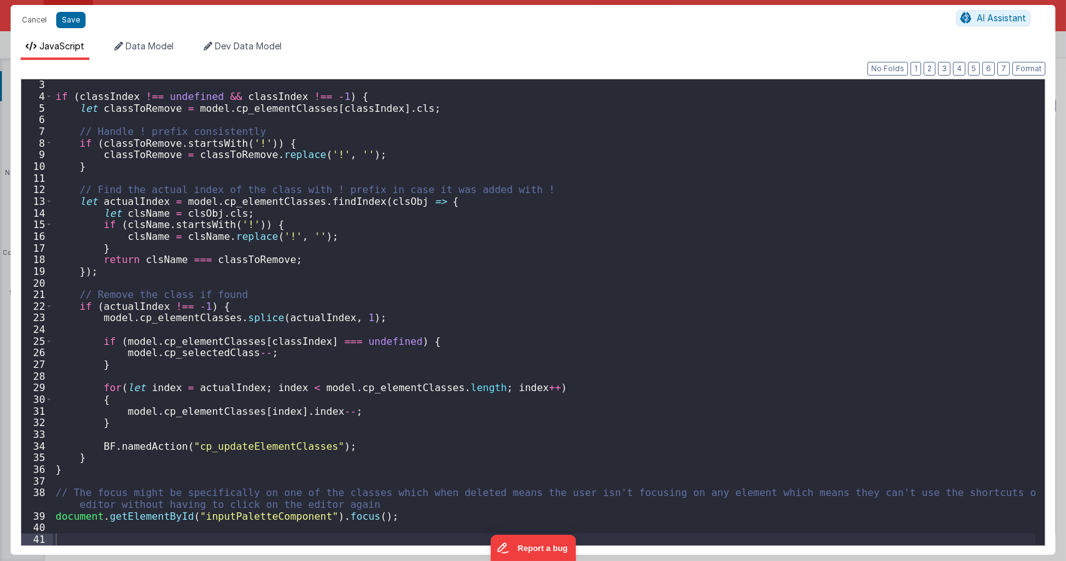
click at [342, 447] on div "if ( classIndex !== undefined && classIndex !== - 1 ) { let classToRemove = mod…" at bounding box center [544, 323] width 983 height 489
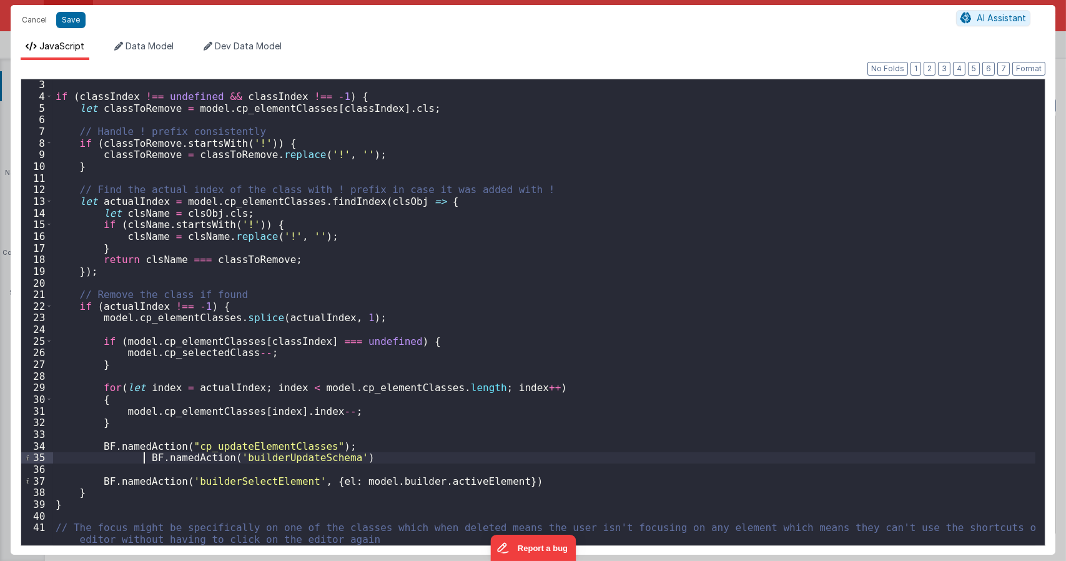
click at [145, 453] on div "if ( classIndex !== undefined && classIndex !== - 1 ) { let classToRemove = mod…" at bounding box center [544, 323] width 983 height 489
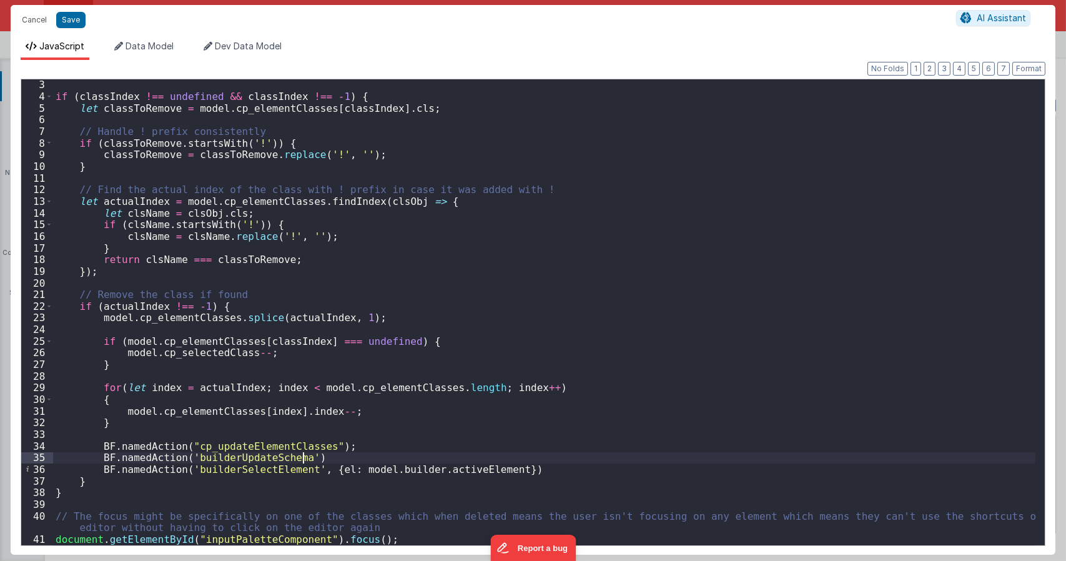
type textarea "Dnd version - my baby, please don't touch"
